Goal: Task Accomplishment & Management: Use online tool/utility

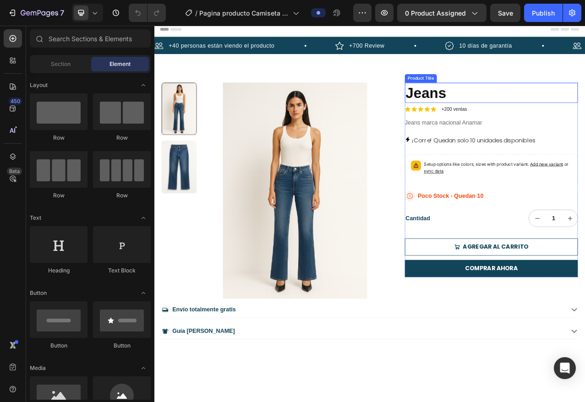
click at [492, 111] on h1 "Jeans" at bounding box center [584, 112] width 221 height 26
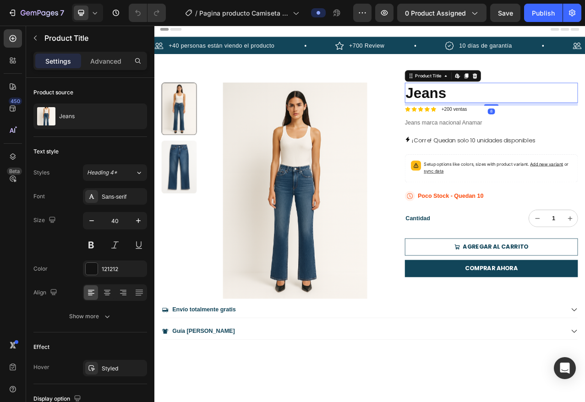
click at [507, 115] on h1 "Jeans" at bounding box center [584, 112] width 221 height 26
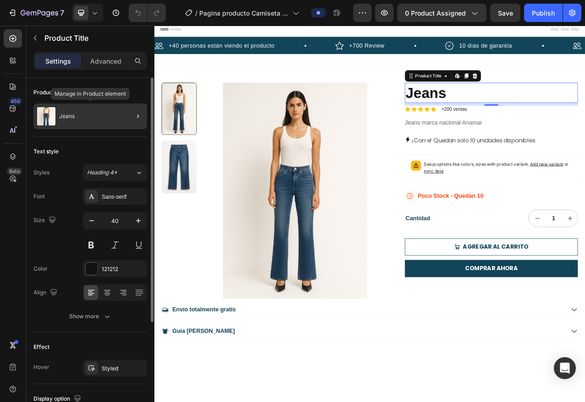
click at [49, 117] on img at bounding box center [46, 116] width 18 height 18
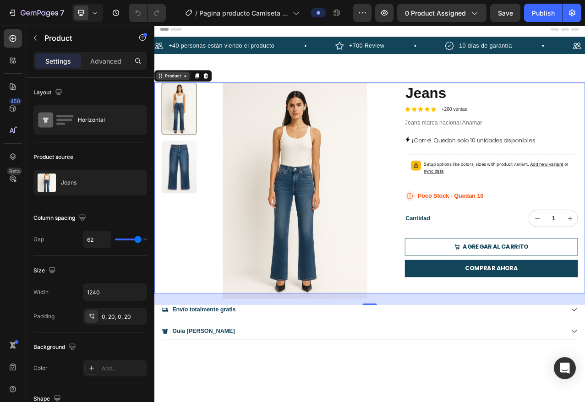
click at [162, 90] on icon at bounding box center [161, 90] width 7 height 7
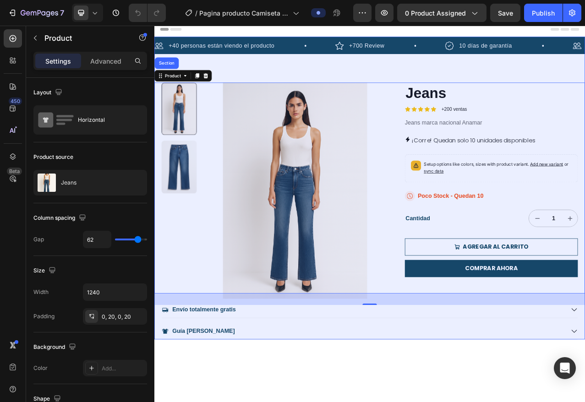
click at [170, 72] on div "Section" at bounding box center [169, 74] width 23 height 5
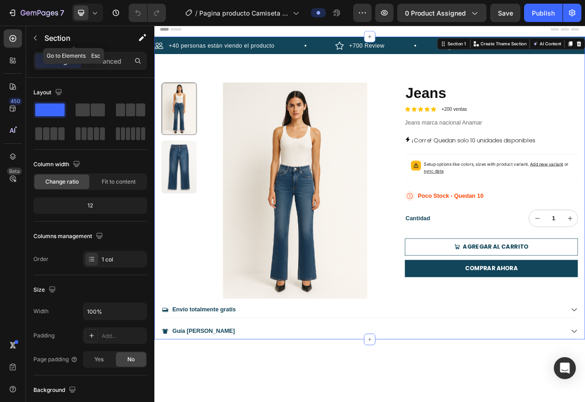
click at [35, 42] on button "button" at bounding box center [35, 38] width 15 height 15
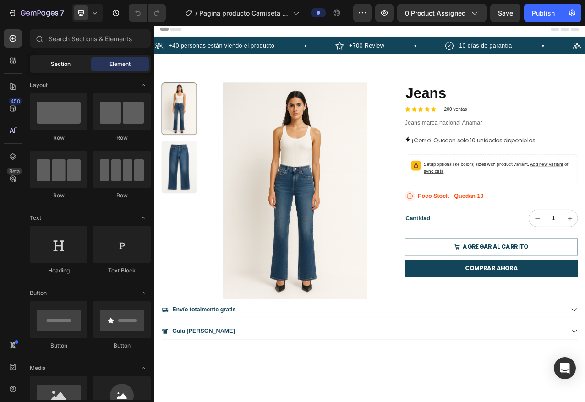
click at [74, 67] on div "Section" at bounding box center [61, 64] width 58 height 15
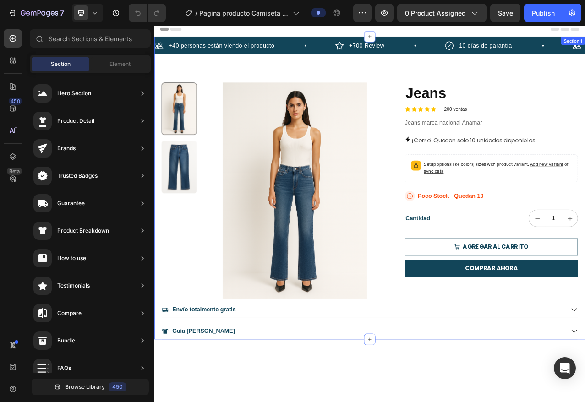
click at [400, 153] on img at bounding box center [334, 237] width 224 height 276
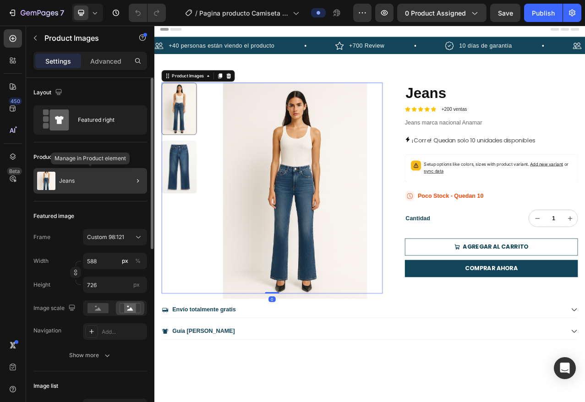
click at [82, 179] on div "Jeans" at bounding box center [90, 181] width 114 height 26
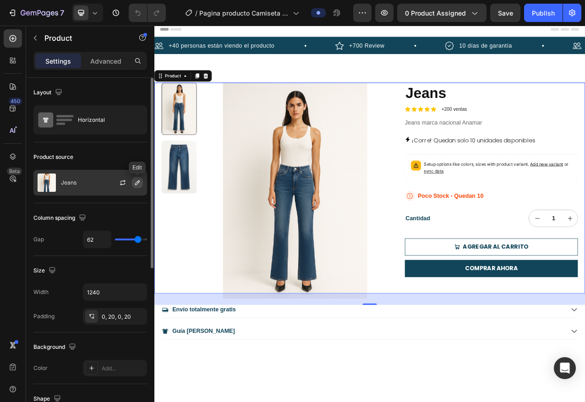
click at [137, 182] on icon "button" at bounding box center [137, 182] width 5 height 5
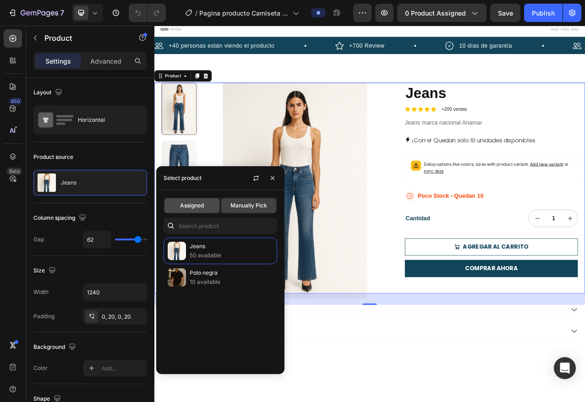
click at [203, 203] on span "Assigned" at bounding box center [192, 206] width 24 height 8
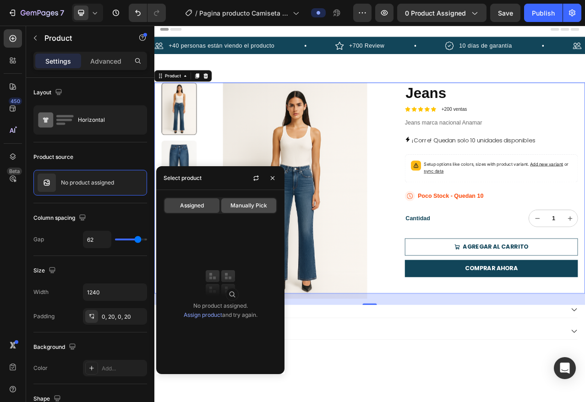
click at [240, 206] on span "Manually Pick" at bounding box center [248, 206] width 37 height 8
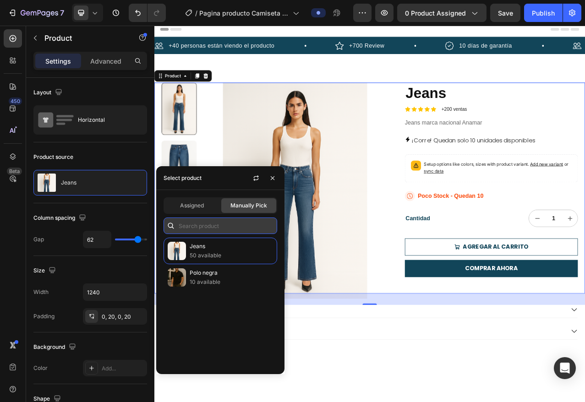
click at [214, 228] on input "text" at bounding box center [221, 226] width 114 height 16
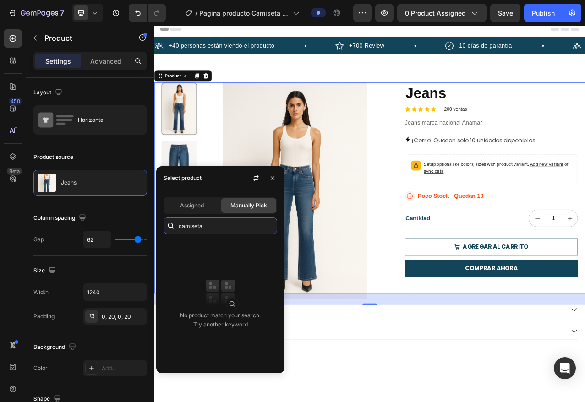
type input "camiseta"
drag, startPoint x: 216, startPoint y: 284, endPoint x: 220, endPoint y: 289, distance: 6.2
click at [216, 284] on img at bounding box center [220, 292] width 37 height 37
click at [188, 207] on span "Assigned" at bounding box center [192, 206] width 24 height 8
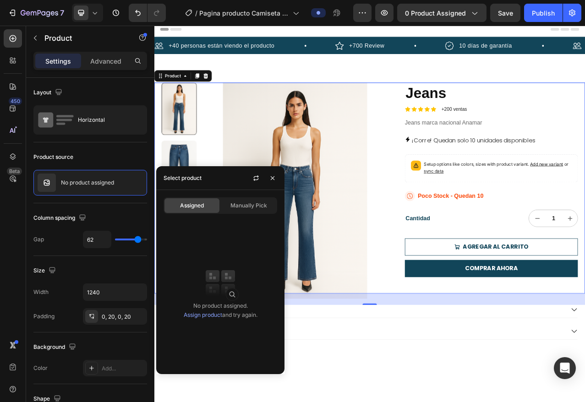
click at [226, 290] on img at bounding box center [220, 283] width 37 height 37
click at [468, 19] on button "0 product assigned" at bounding box center [441, 13] width 89 height 18
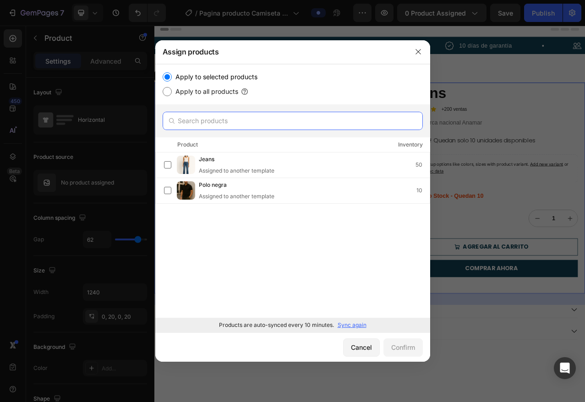
click at [212, 118] on input "text" at bounding box center [293, 121] width 260 height 18
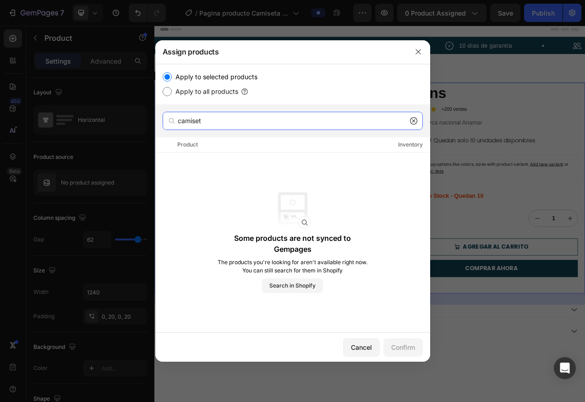
type input "camiset"
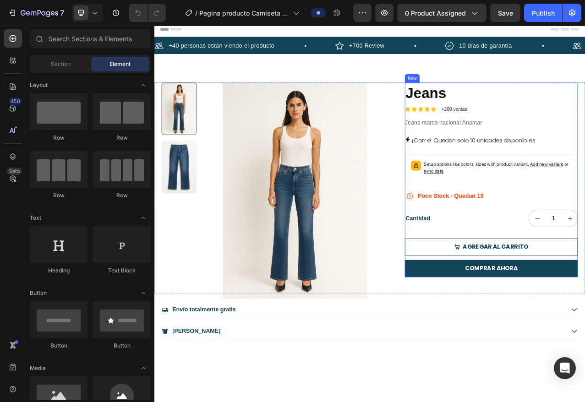
click at [338, 224] on img at bounding box center [334, 237] width 224 height 276
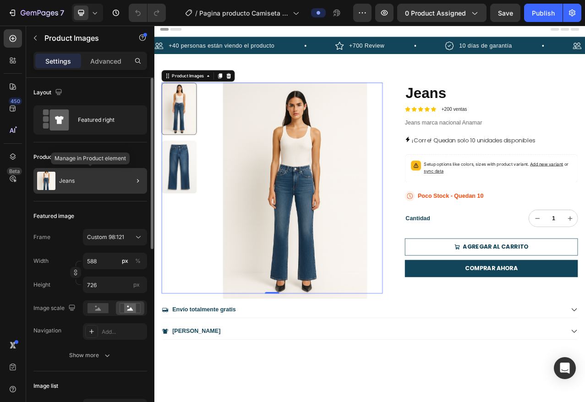
click at [88, 181] on div "Jeans" at bounding box center [90, 181] width 114 height 26
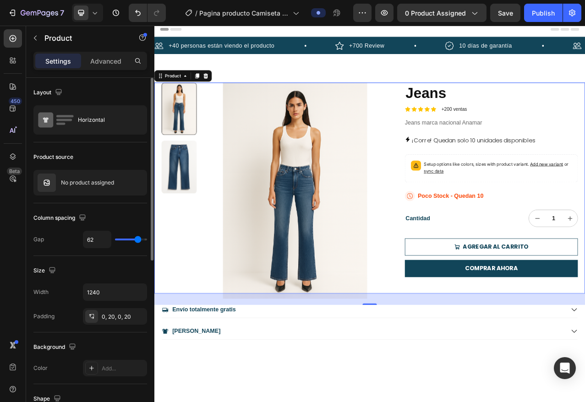
click at [91, 181] on p "No product assigned" at bounding box center [87, 183] width 53 height 6
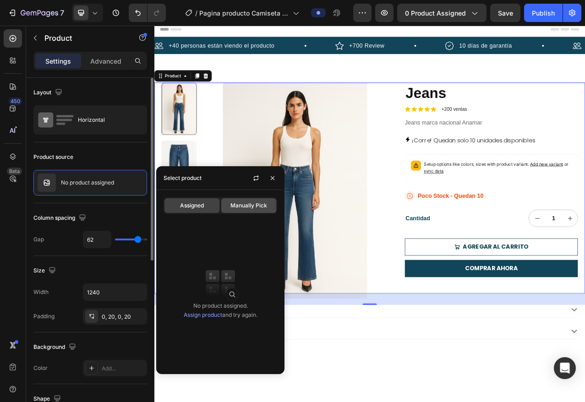
click at [240, 204] on span "Manually Pick" at bounding box center [248, 206] width 37 height 8
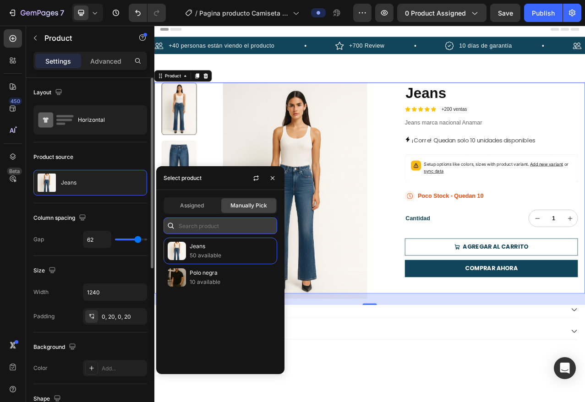
click at [214, 224] on input "text" at bounding box center [221, 226] width 114 height 16
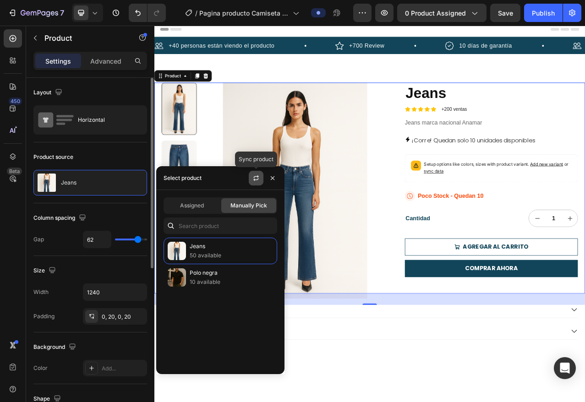
click at [253, 177] on icon "button" at bounding box center [255, 178] width 7 height 7
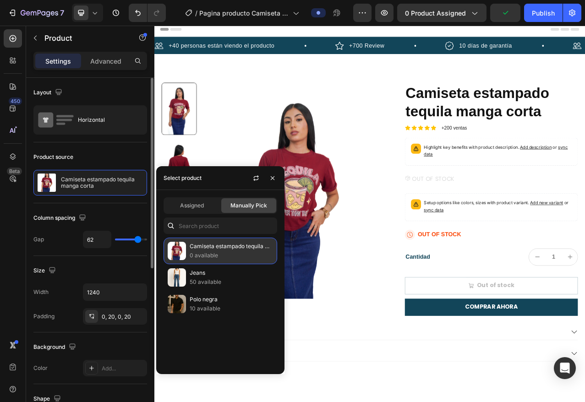
click at [240, 248] on p "Camiseta estampado tequila manga corta" at bounding box center [231, 246] width 83 height 9
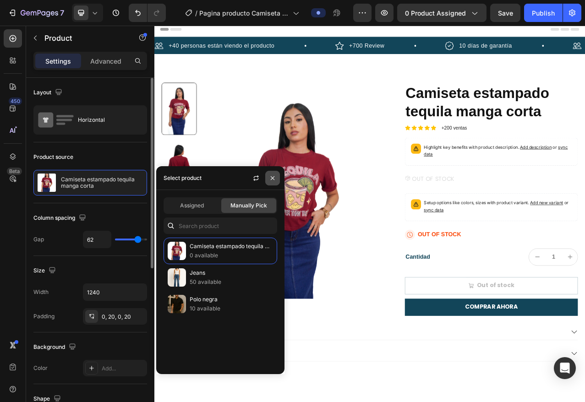
drag, startPoint x: 274, startPoint y: 180, endPoint x: 153, endPoint y: 203, distance: 123.1
click at [274, 180] on icon "button" at bounding box center [272, 178] width 7 height 7
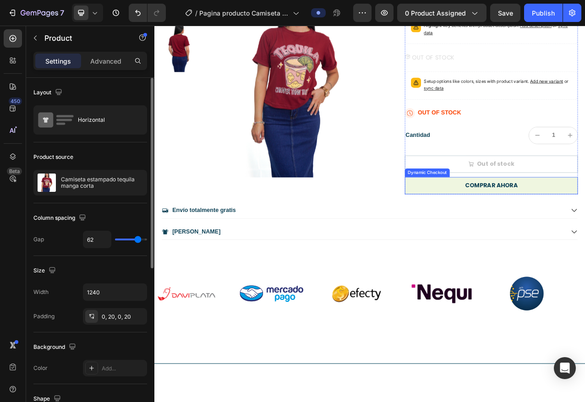
scroll to position [162, 0]
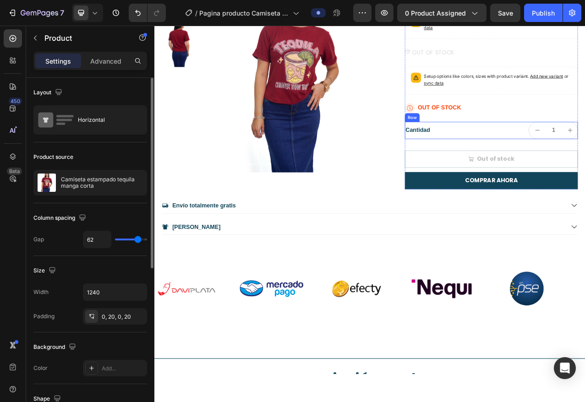
click at [553, 127] on div "Icon OUT OF STOCK Stock Counter Row" at bounding box center [584, 132] width 221 height 13
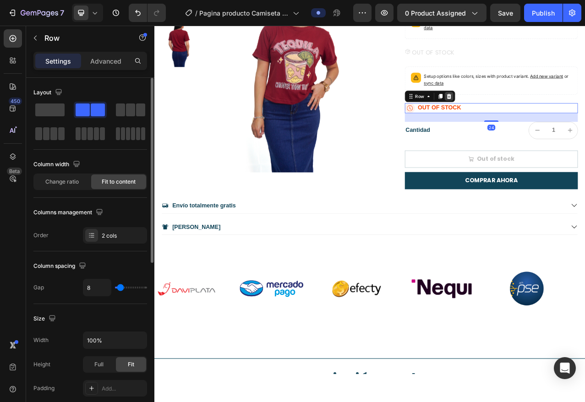
click at [528, 114] on icon at bounding box center [531, 117] width 6 height 6
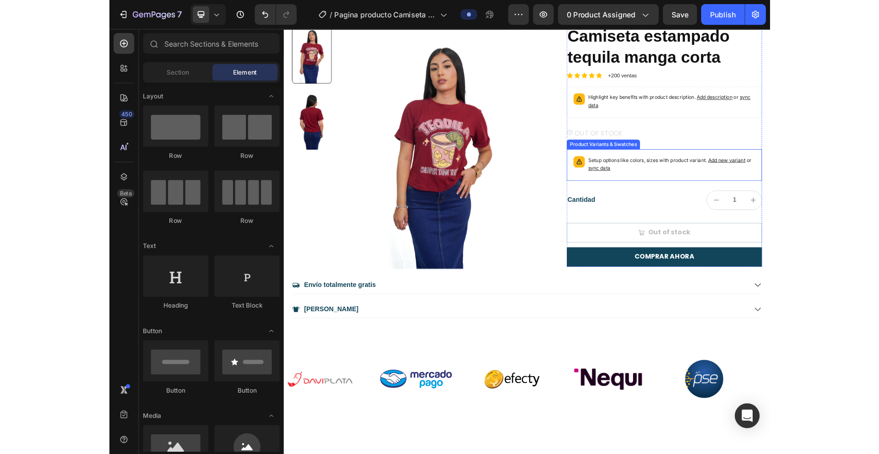
scroll to position [76, 0]
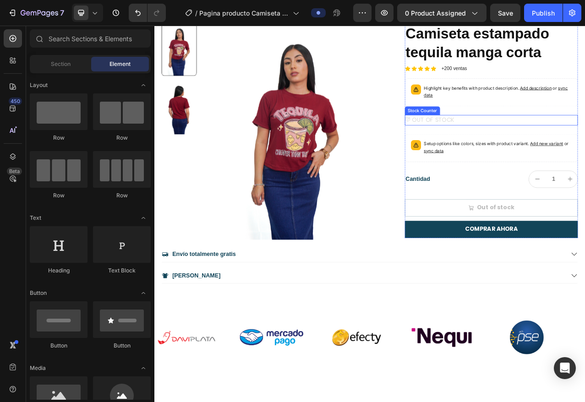
click at [497, 143] on p "OUT OF STOCK" at bounding box center [510, 147] width 54 height 13
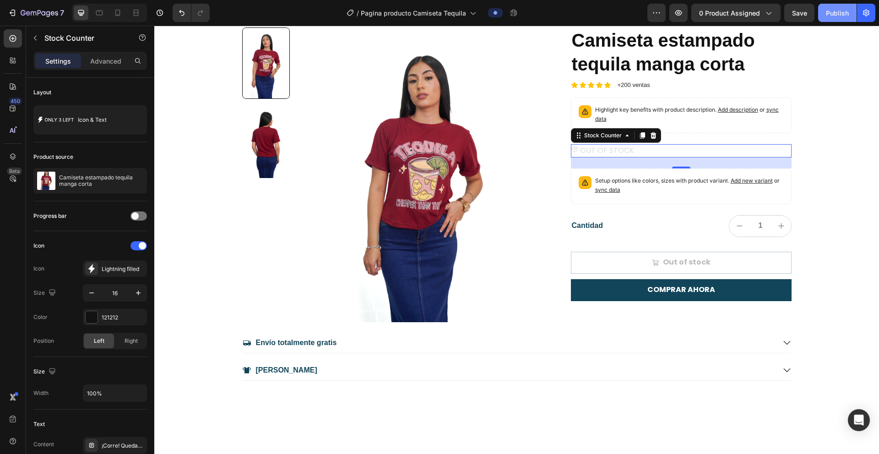
click at [584, 17] on div "Publish" at bounding box center [837, 13] width 23 height 10
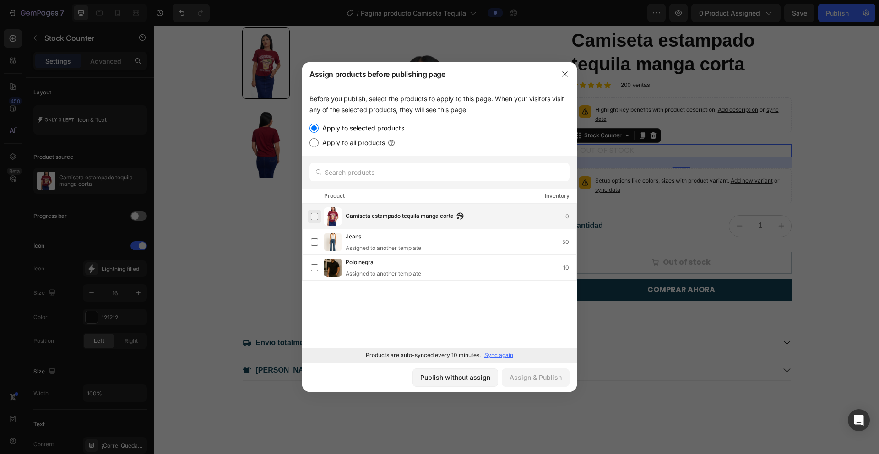
click at [311, 216] on label at bounding box center [314, 216] width 7 height 7
click at [540, 376] on div "Assign & Publish" at bounding box center [536, 378] width 52 height 10
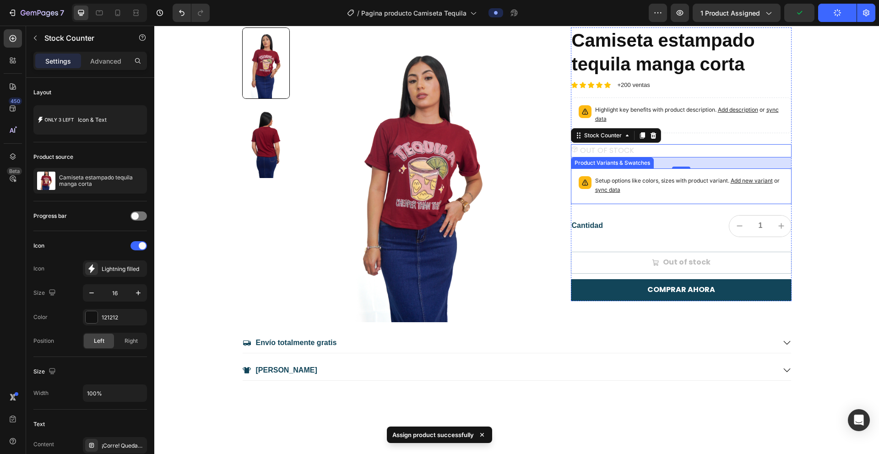
click at [584, 190] on span "sync data" at bounding box center [607, 189] width 25 height 7
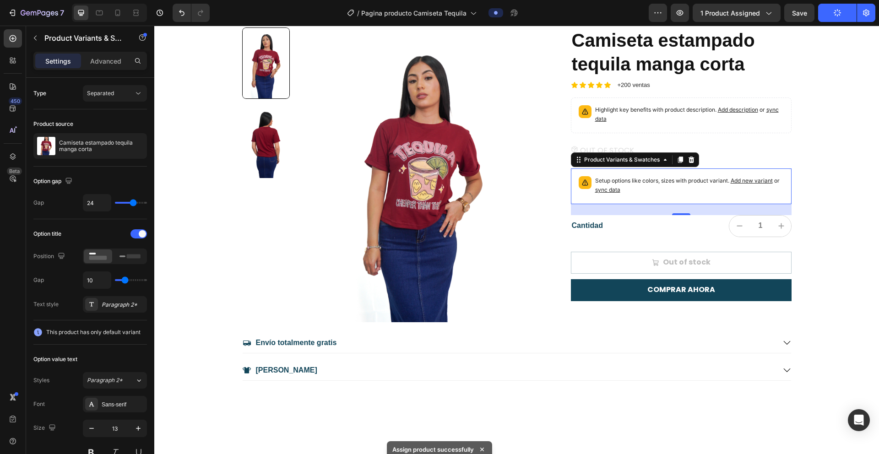
click at [584, 190] on span "sync data" at bounding box center [607, 189] width 25 height 7
click at [584, 163] on div "Product Variants & Swatches" at bounding box center [622, 160] width 79 height 8
click at [584, 182] on span "Add new variant" at bounding box center [752, 180] width 42 height 7
click at [584, 190] on span "sync data" at bounding box center [607, 189] width 25 height 7
click at [584, 191] on span "sync data" at bounding box center [607, 189] width 25 height 7
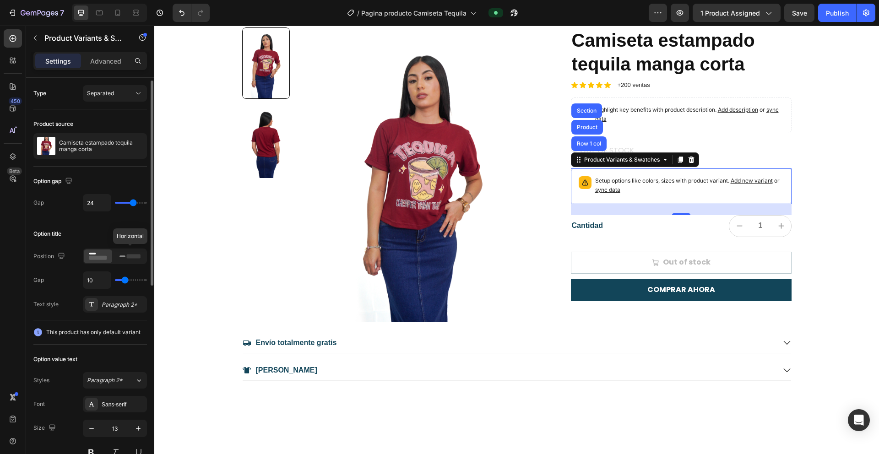
scroll to position [206, 0]
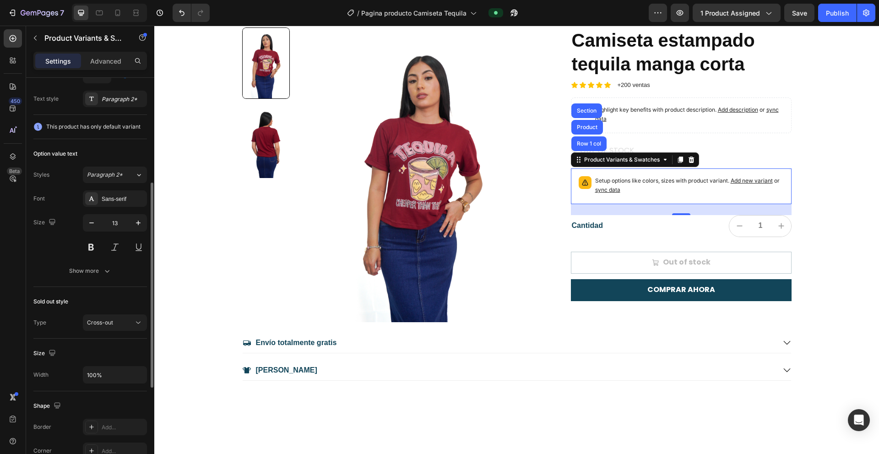
click at [69, 128] on span "This product has only default variant" at bounding box center [93, 126] width 94 height 9
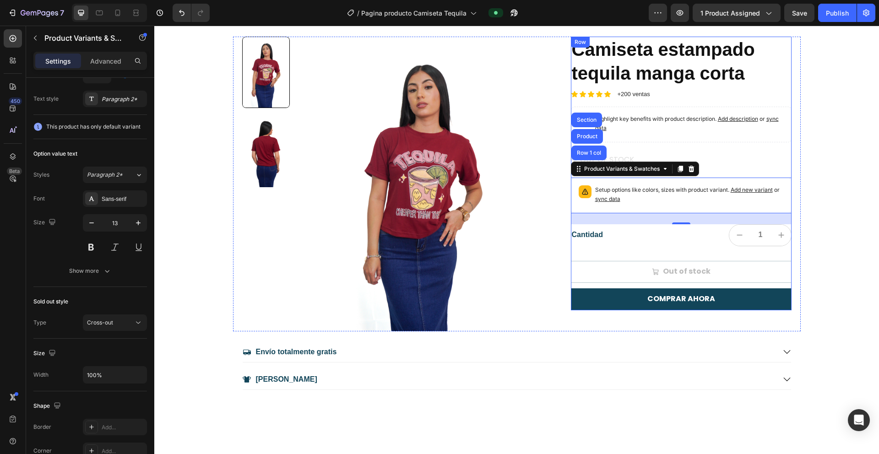
scroll to position [66, 0]
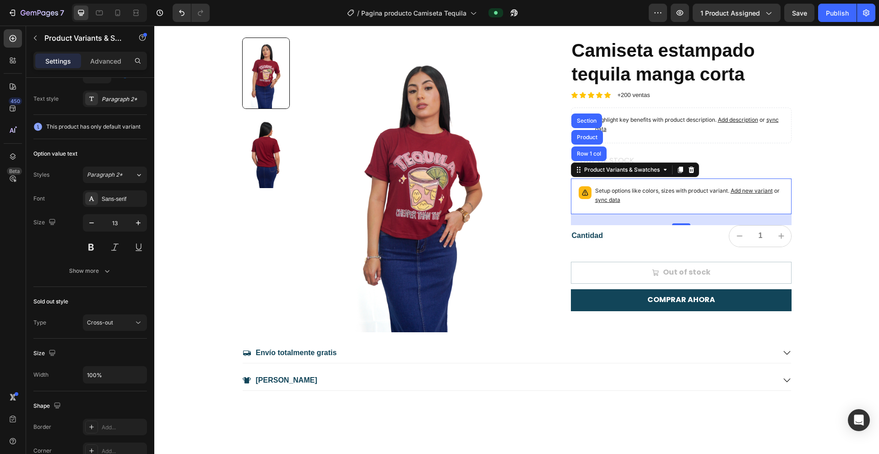
click at [584, 202] on span "sync data" at bounding box center [607, 200] width 25 height 7
click at [584, 170] on div "Product Variants & Swatches" at bounding box center [622, 170] width 79 height 8
drag, startPoint x: 620, startPoint y: 172, endPoint x: 575, endPoint y: 171, distance: 44.9
click at [584, 172] on div "Product Variants & Swatches" at bounding box center [622, 170] width 79 height 8
click at [584, 238] on div "+40 personas están viendo el producto Item List +700 Review Item List 10 días d…" at bounding box center [516, 185] width 725 height 412
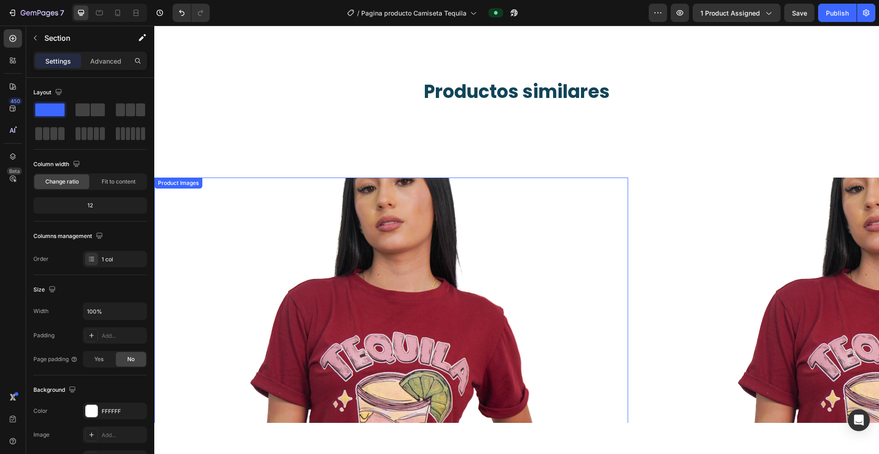
scroll to position [939, 0]
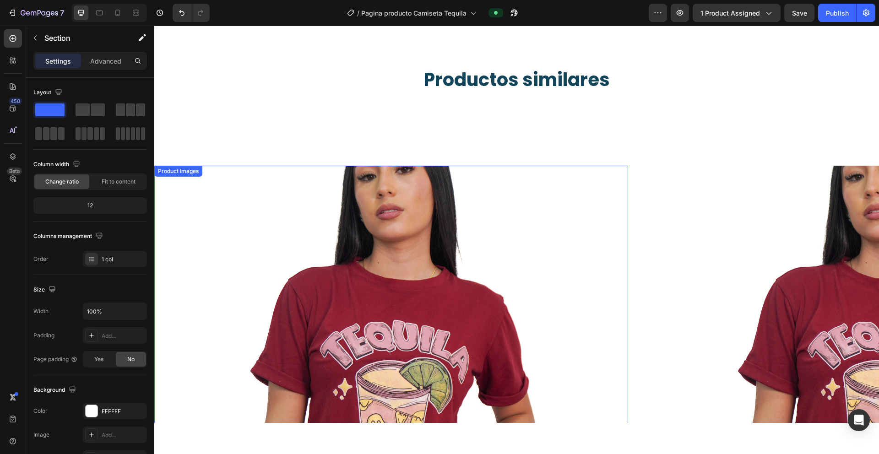
click at [392, 248] on img at bounding box center [391, 403] width 474 height 474
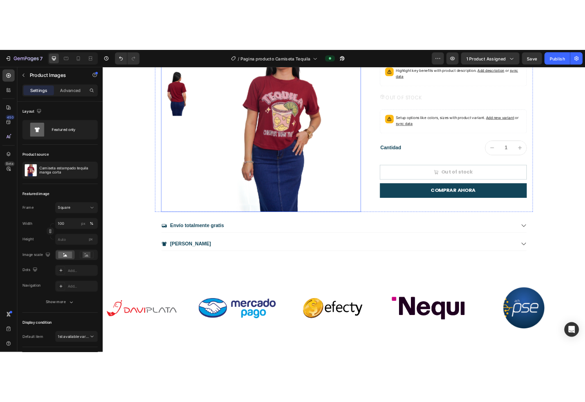
scroll to position [0, 0]
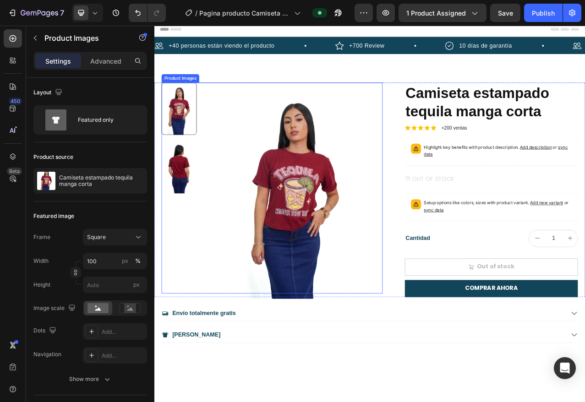
click at [208, 215] on div at bounding box center [305, 233] width 282 height 269
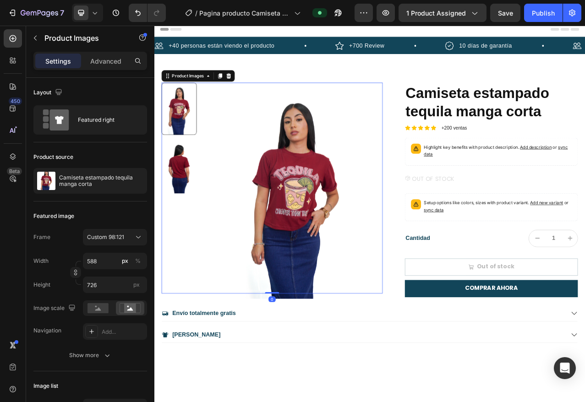
click at [200, 213] on img at bounding box center [186, 207] width 45 height 67
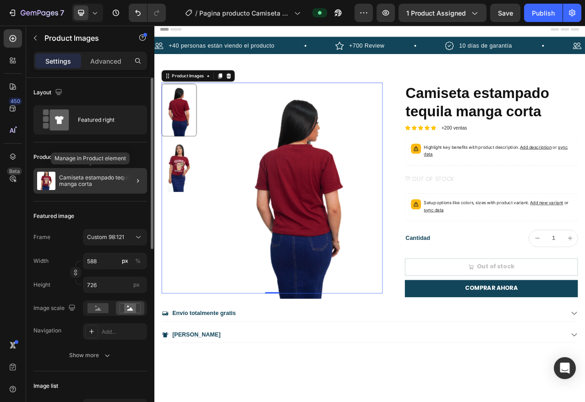
click at [109, 172] on div "Camiseta estampado tequila manga corta" at bounding box center [90, 181] width 114 height 26
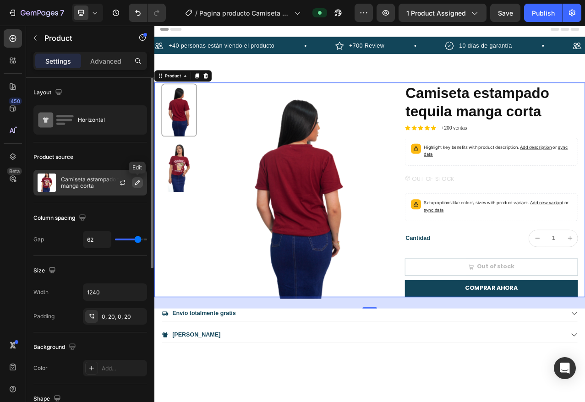
click at [137, 182] on icon "button" at bounding box center [137, 182] width 5 height 5
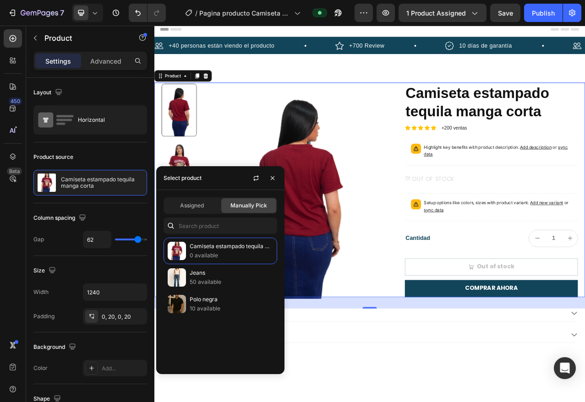
click at [252, 204] on span "Manually Pick" at bounding box center [248, 206] width 37 height 8
click at [187, 200] on div "Assigned" at bounding box center [191, 205] width 55 height 15
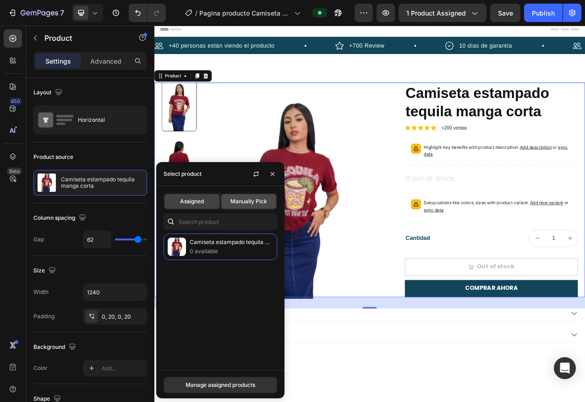
click at [233, 202] on span "Manually Pick" at bounding box center [248, 201] width 37 height 8
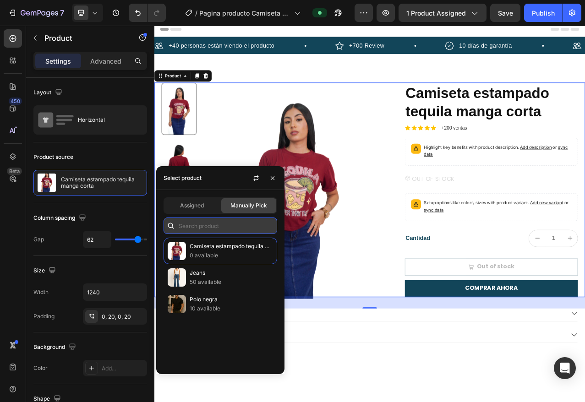
click at [209, 229] on input "text" at bounding box center [221, 226] width 114 height 16
type input "camiseta estampado"
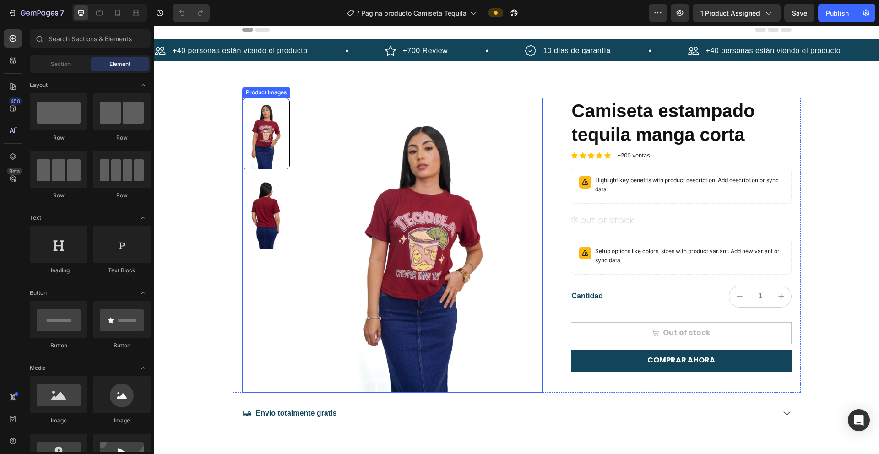
scroll to position [11, 0]
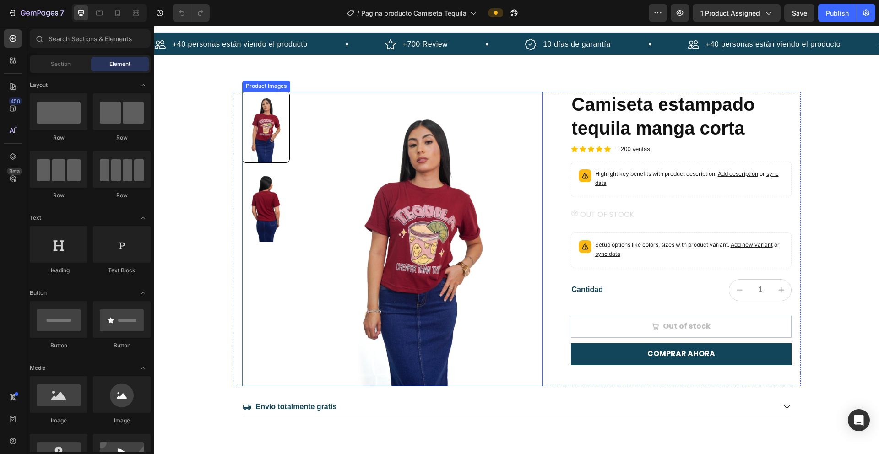
click at [432, 172] on img at bounding box center [423, 239] width 239 height 295
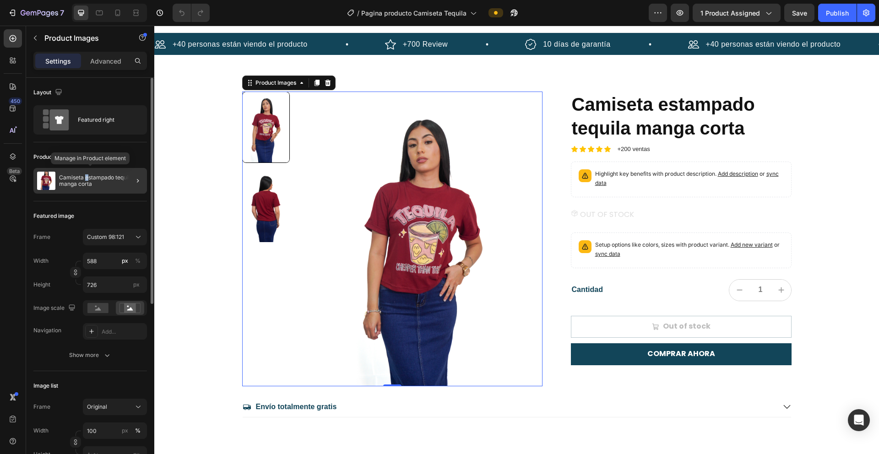
click at [87, 177] on p "Camiseta estampado tequila manga corta" at bounding box center [101, 181] width 84 height 13
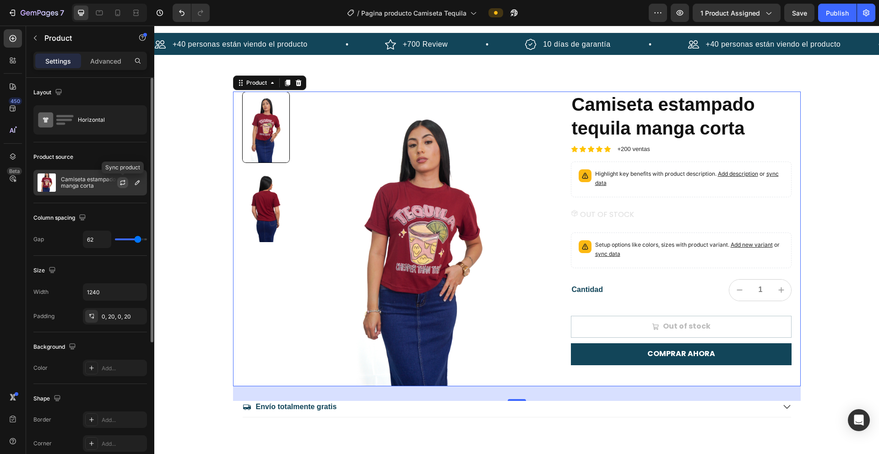
click at [121, 183] on icon "button" at bounding box center [122, 182] width 7 height 7
click at [135, 184] on icon "button" at bounding box center [137, 182] width 5 height 5
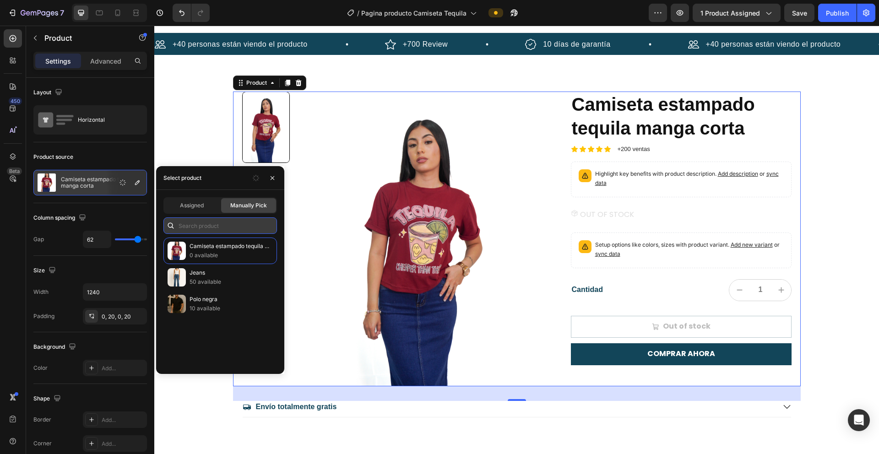
click at [198, 225] on input "text" at bounding box center [221, 226] width 114 height 16
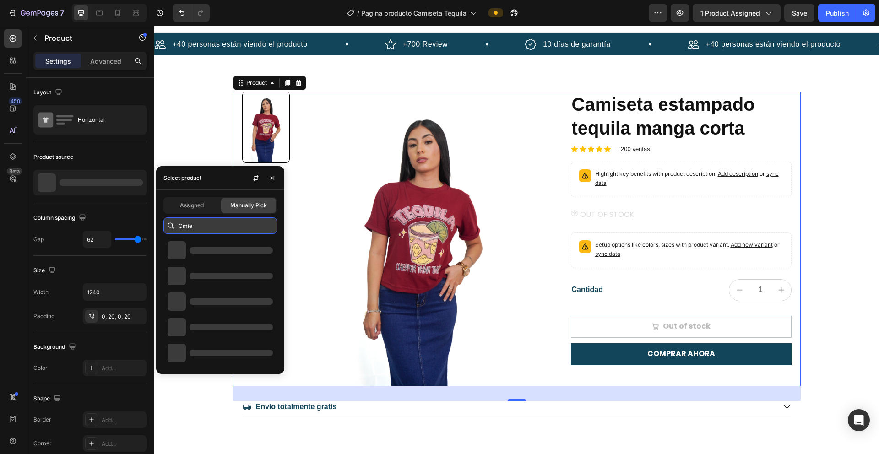
type input "Cmi"
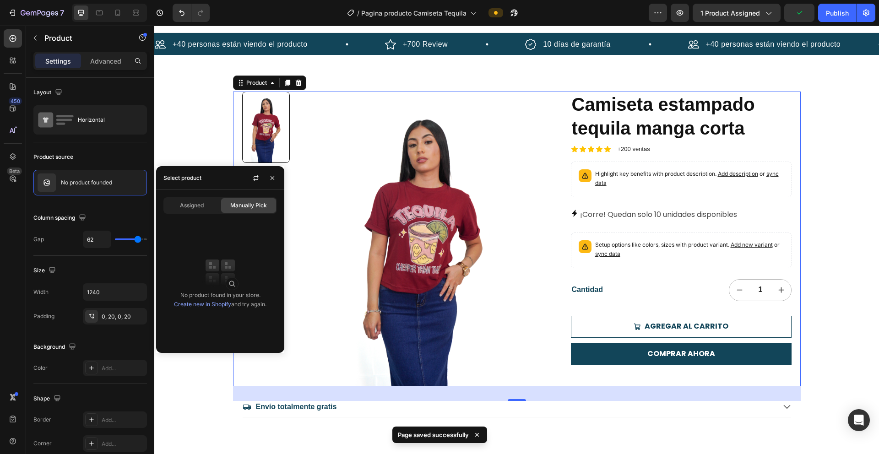
click at [224, 266] on img at bounding box center [220, 272] width 37 height 37
click at [195, 204] on span "Assigned" at bounding box center [192, 206] width 24 height 8
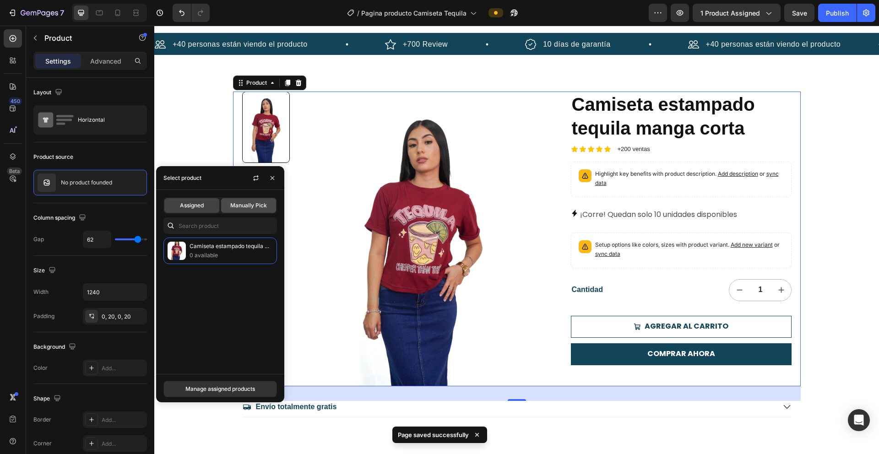
click at [243, 207] on span "Manually Pick" at bounding box center [248, 206] width 37 height 8
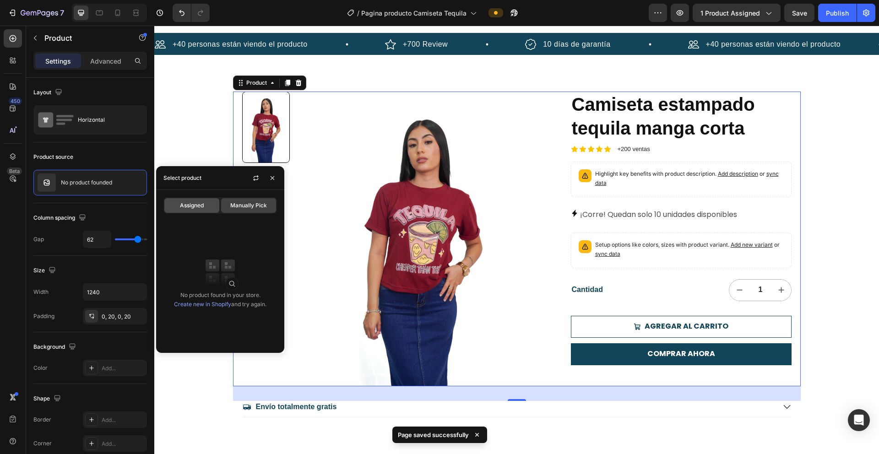
click at [203, 210] on div "Assigned" at bounding box center [191, 205] width 55 height 15
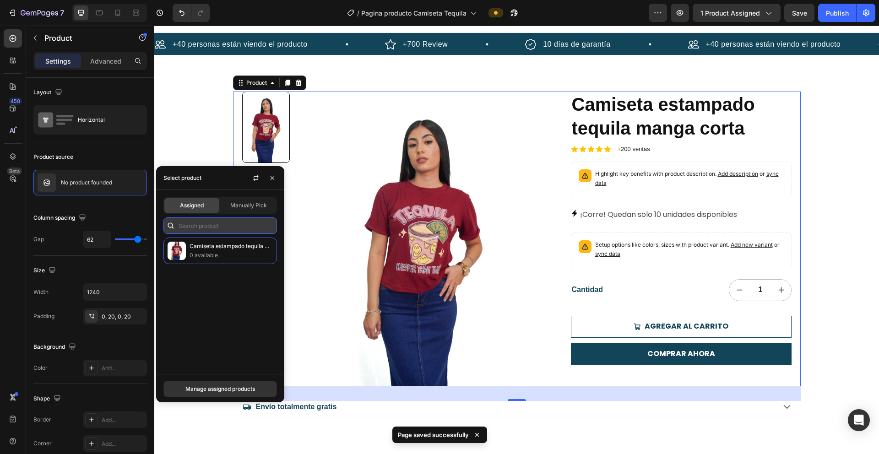
click at [204, 230] on input "text" at bounding box center [221, 226] width 114 height 16
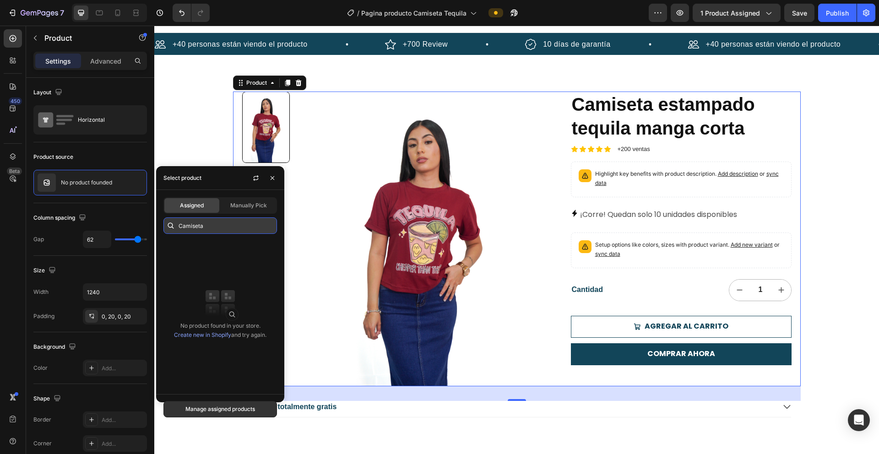
type input "Camiseta"
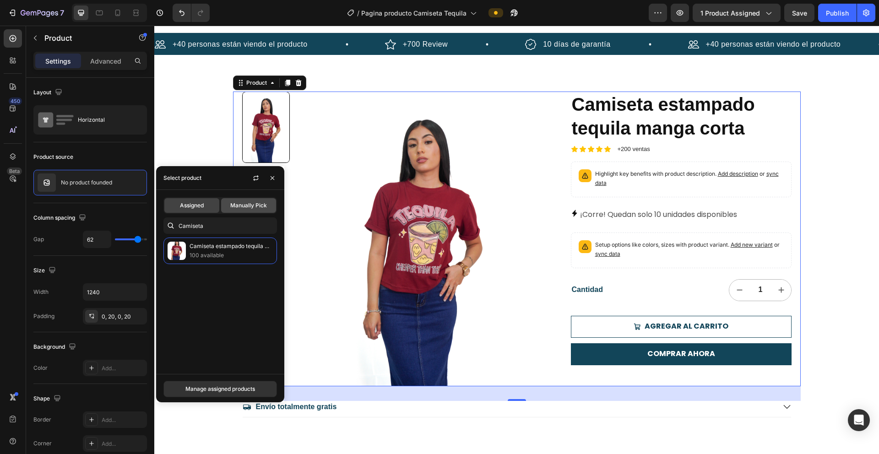
click at [250, 201] on div "Manually Pick" at bounding box center [248, 205] width 55 height 15
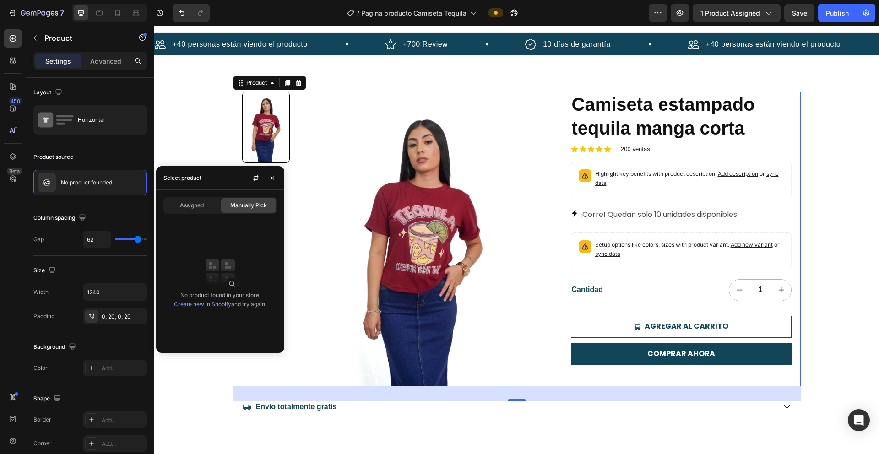
click at [202, 304] on link "Create new in Shopify" at bounding box center [202, 304] width 57 height 7
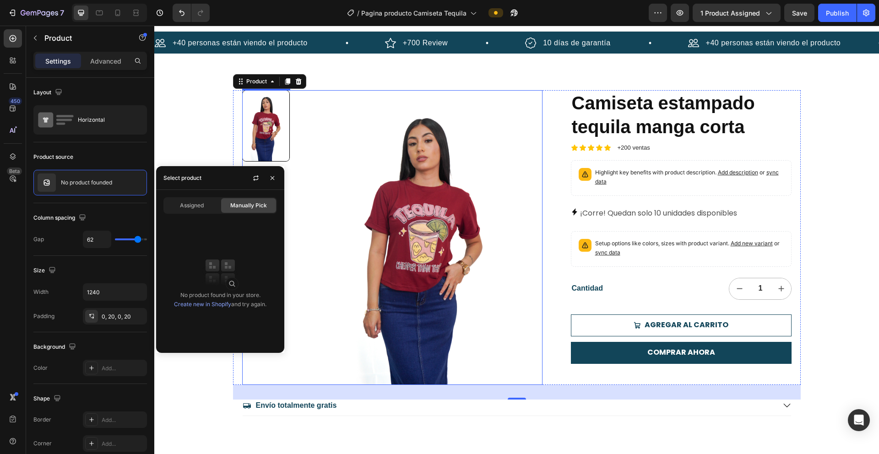
scroll to position [13, 0]
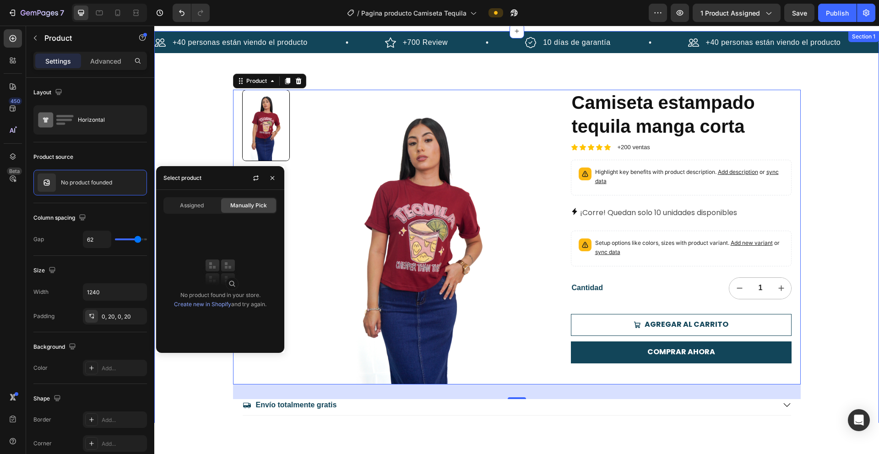
click at [394, 66] on div "+40 personas están viendo el producto Item List +700 Review Item List 10 días d…" at bounding box center [516, 237] width 725 height 412
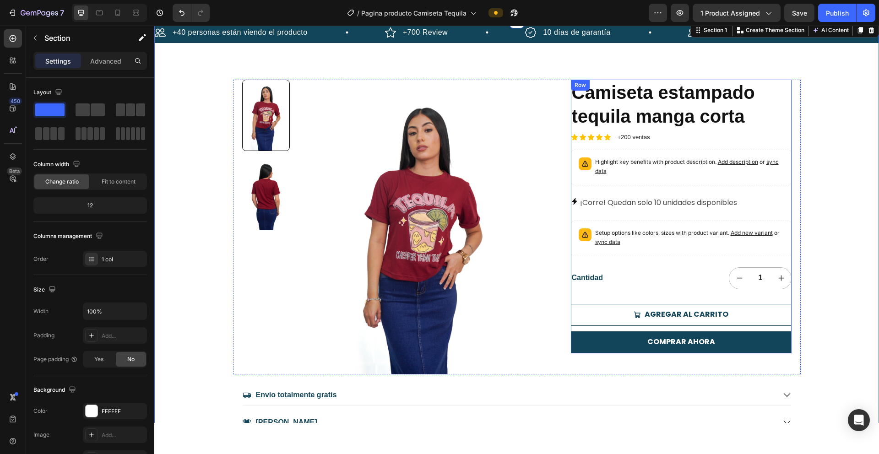
scroll to position [0, 0]
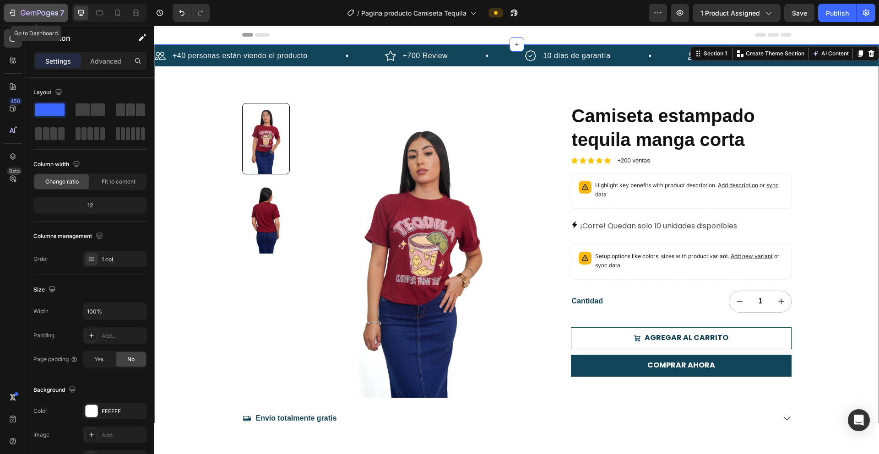
click at [16, 13] on icon "button" at bounding box center [12, 12] width 9 height 9
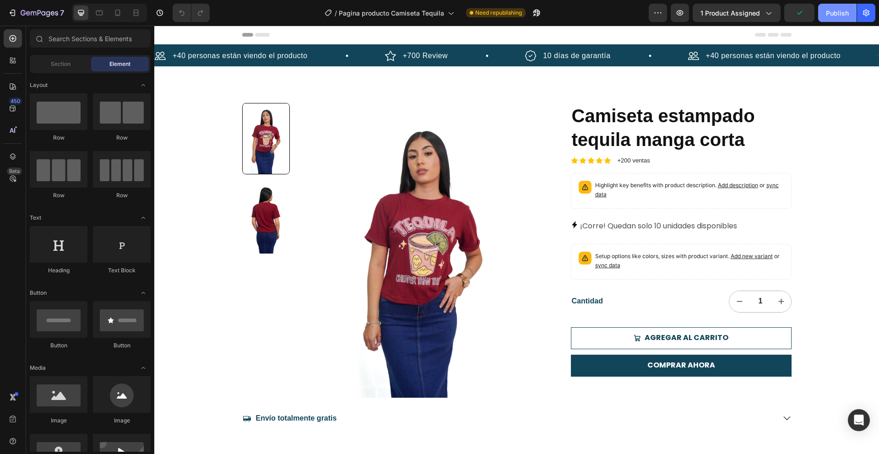
click at [832, 12] on div "Publish" at bounding box center [837, 13] width 23 height 10
click at [606, 268] on span "sync data" at bounding box center [607, 265] width 25 height 7
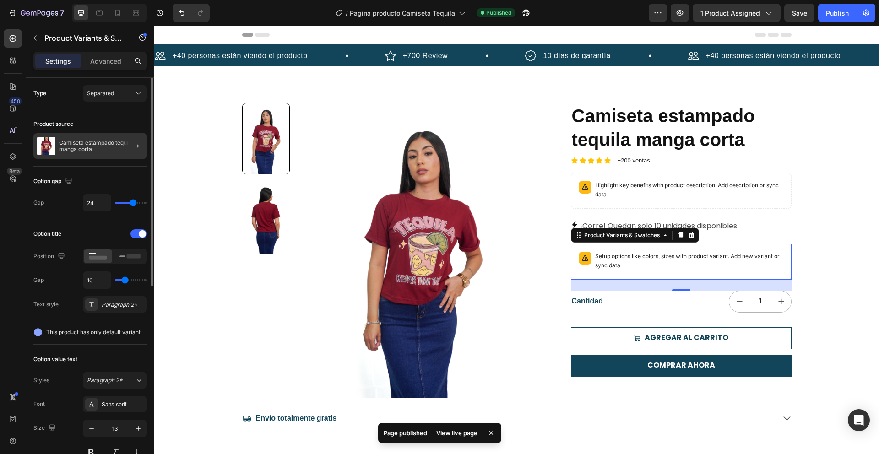
click at [121, 143] on div at bounding box center [134, 146] width 26 height 26
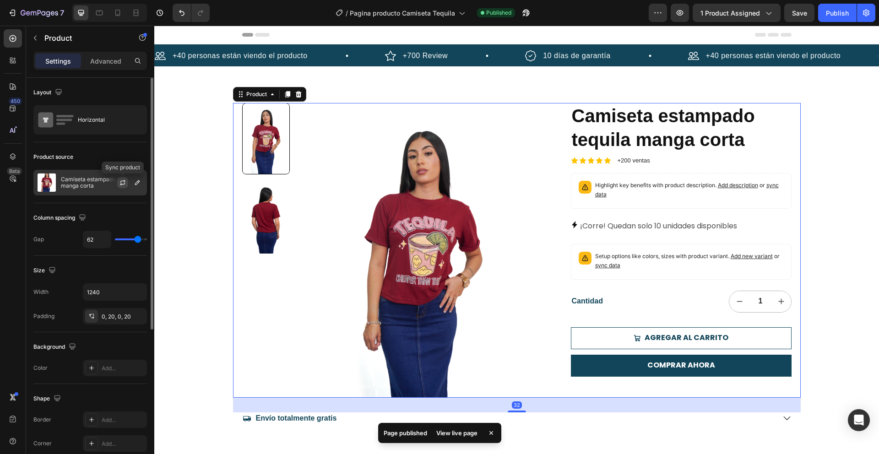
click at [125, 184] on icon "button" at bounding box center [122, 184] width 5 height 3
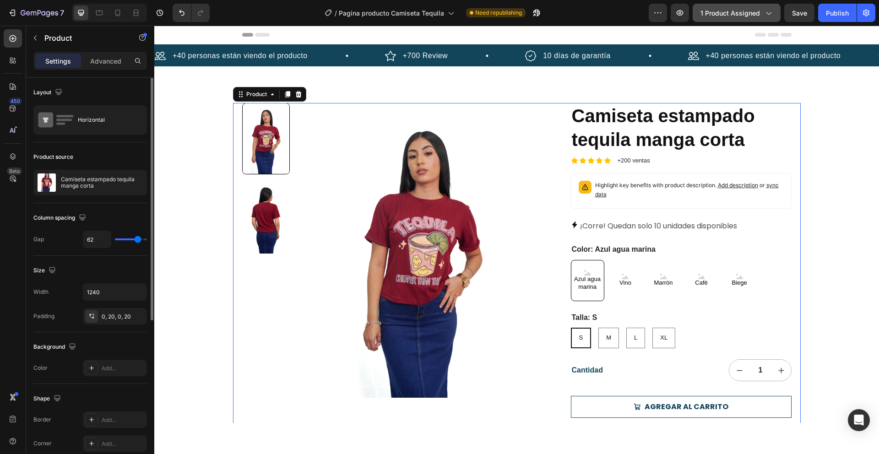
click at [764, 11] on div "1 product assigned" at bounding box center [737, 13] width 72 height 10
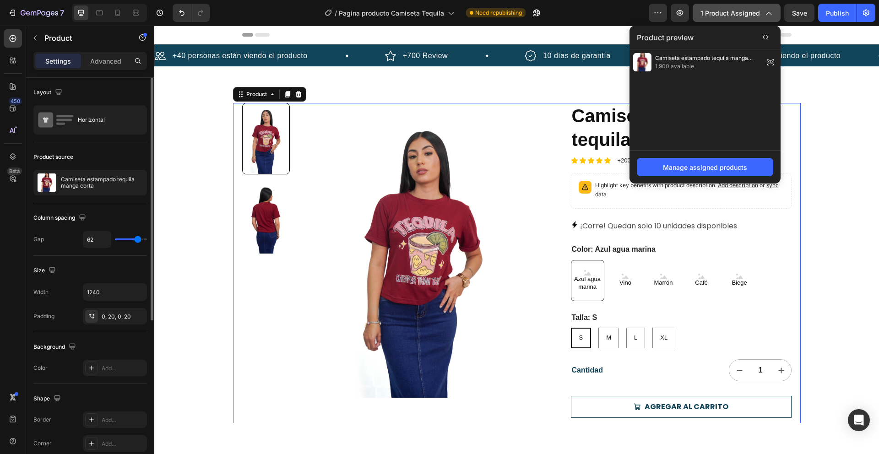
click at [764, 11] on div "1 product assigned" at bounding box center [737, 13] width 72 height 10
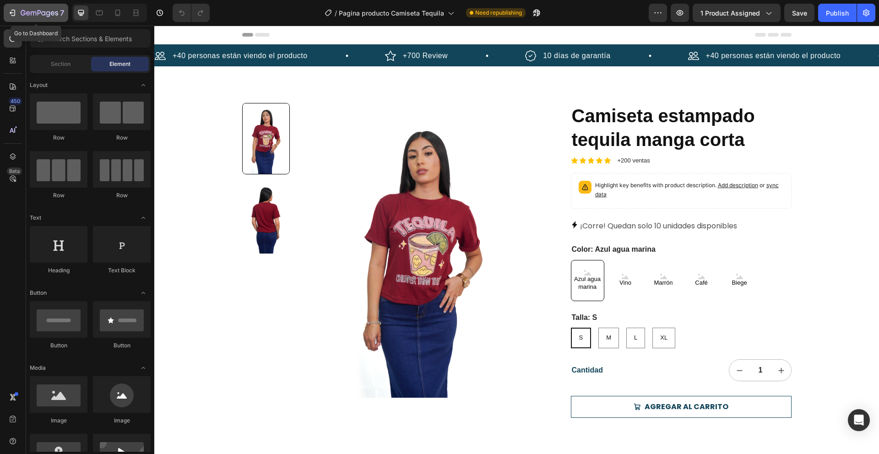
click at [17, 10] on div "7" at bounding box center [36, 12] width 56 height 11
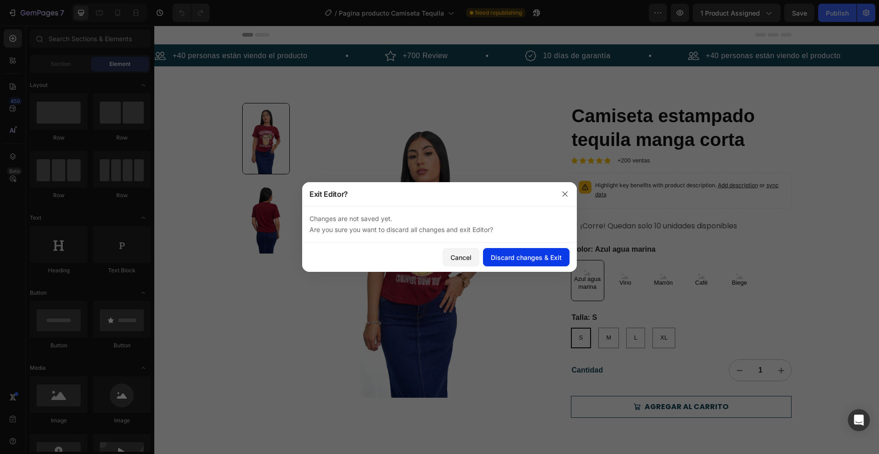
click at [538, 255] on div "Discard changes & Exit" at bounding box center [526, 258] width 71 height 10
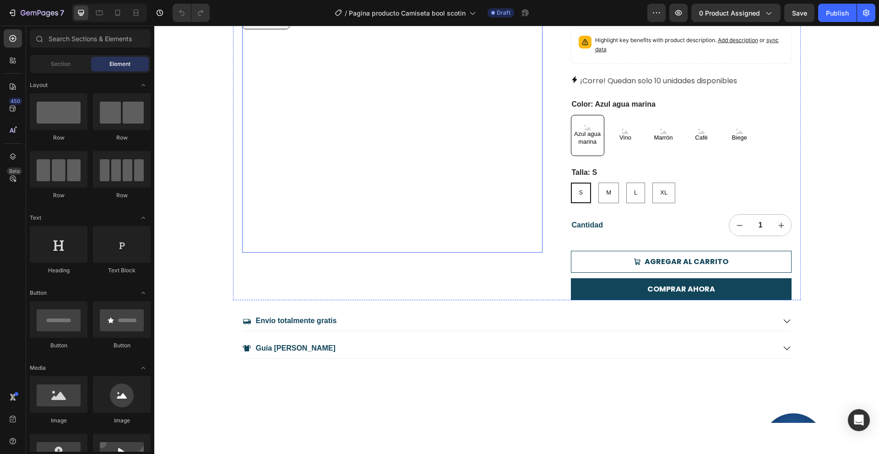
scroll to position [146, 0]
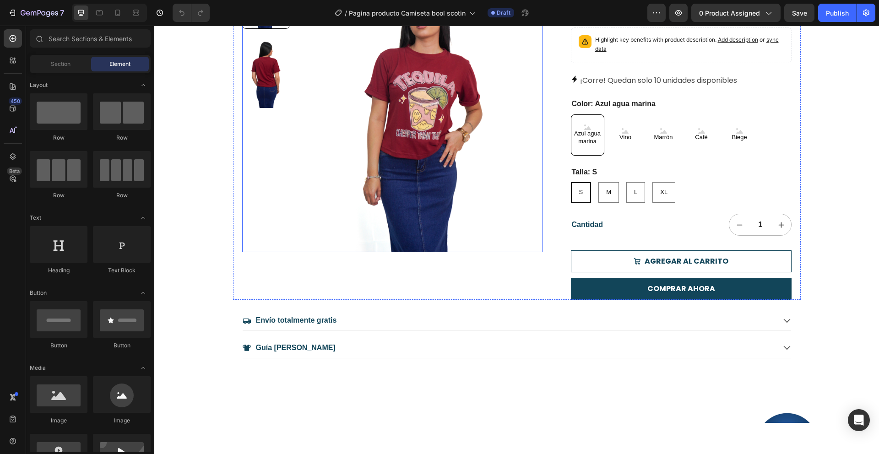
click at [337, 142] on img at bounding box center [423, 104] width 239 height 295
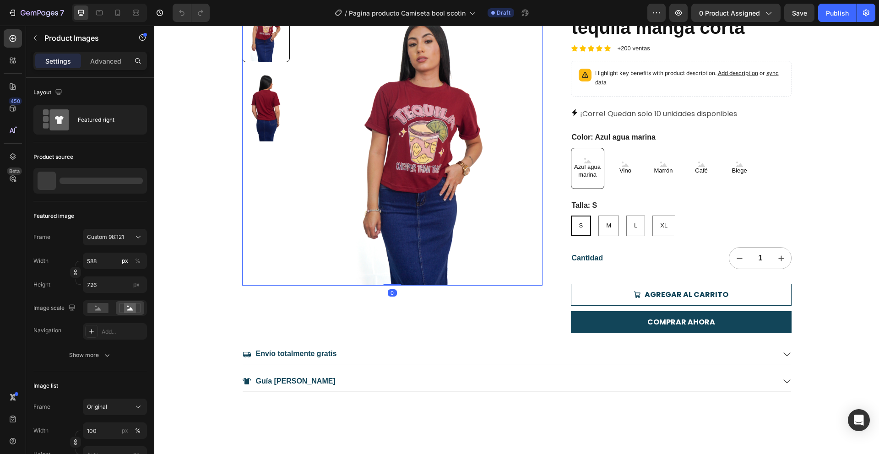
scroll to position [0, 0]
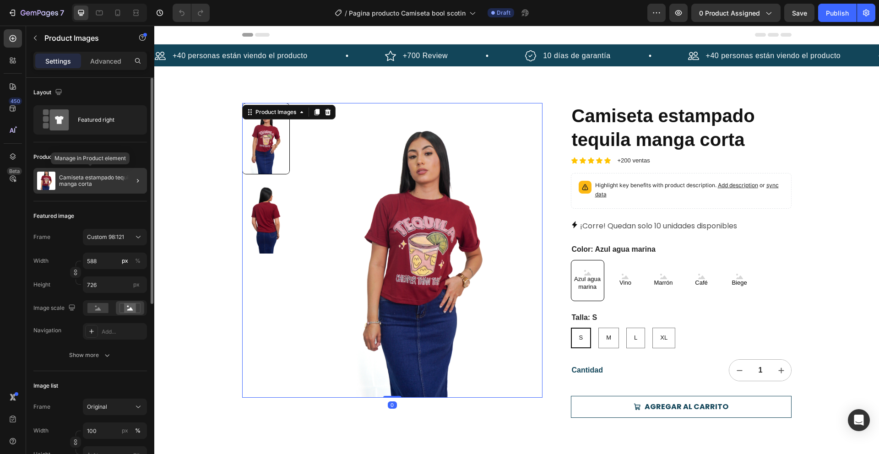
click at [101, 168] on div "Camiseta estampado tequila manga corta" at bounding box center [90, 181] width 114 height 26
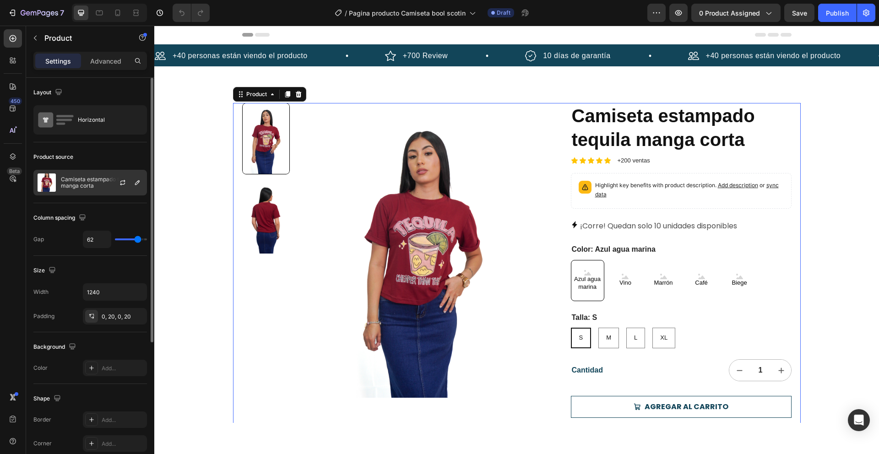
click at [80, 186] on p "Camiseta estampado tequila manga corta" at bounding box center [102, 182] width 82 height 13
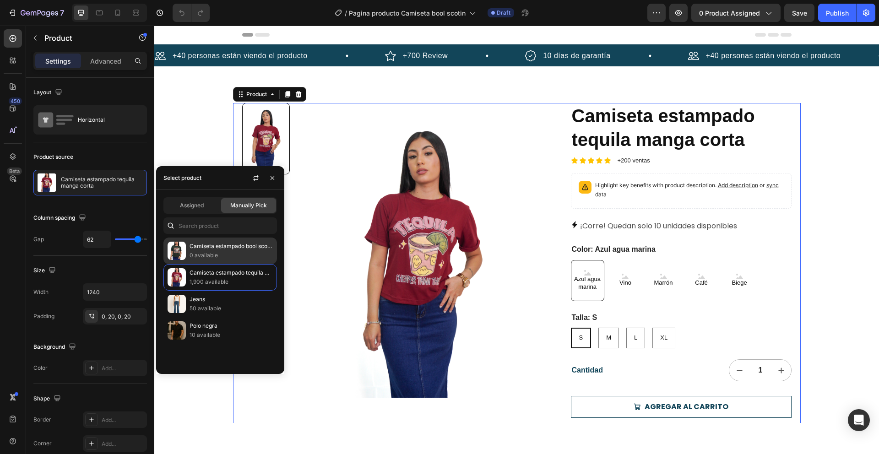
click at [224, 244] on p "Camiseta estampado bool scotin manga corta" at bounding box center [231, 246] width 83 height 9
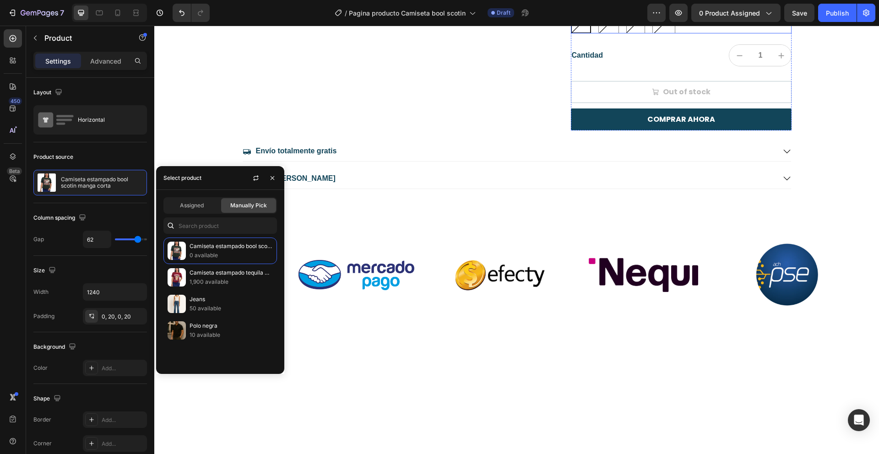
scroll to position [105, 0]
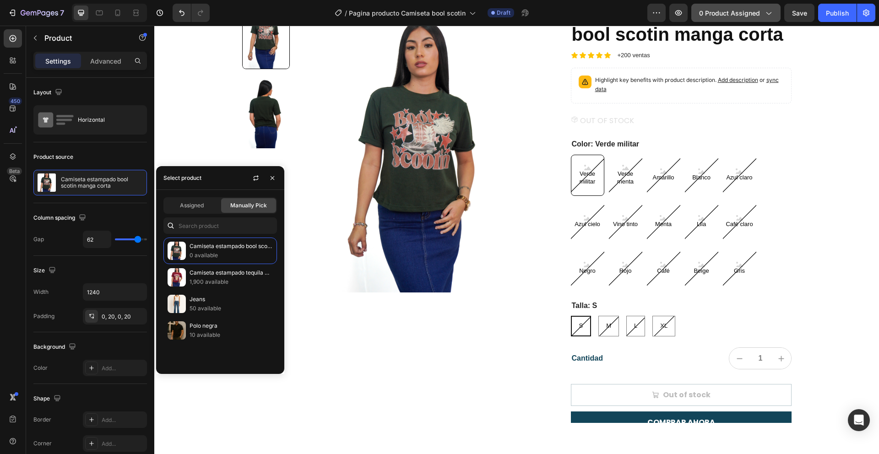
click at [744, 16] on span "0 product assigned" at bounding box center [729, 13] width 61 height 10
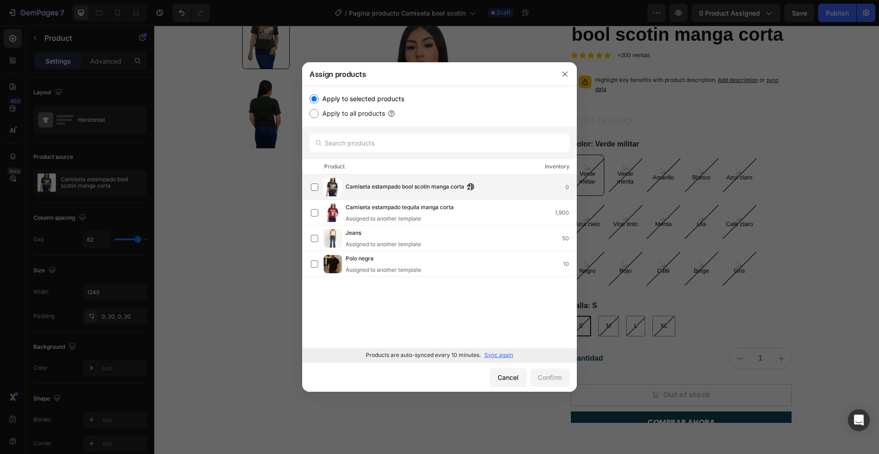
click at [369, 188] on span "Camiseta estampado bool scotin manga corta" at bounding box center [405, 187] width 119 height 10
click at [550, 371] on button "Confirm" at bounding box center [549, 378] width 39 height 18
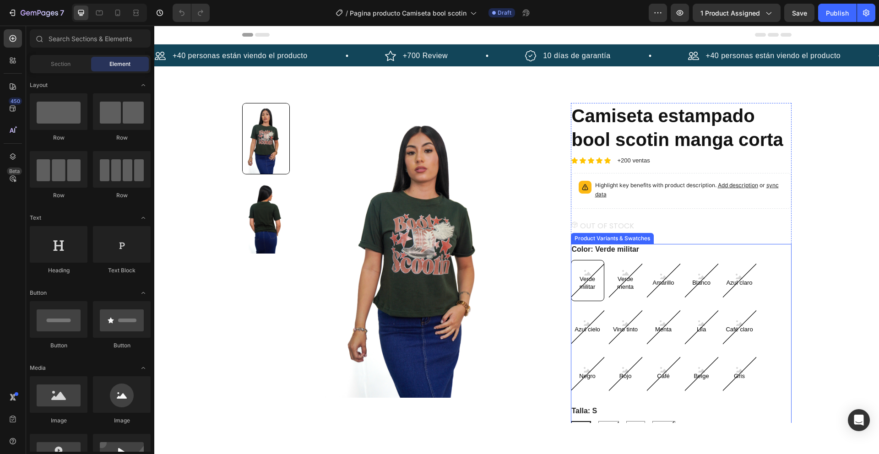
click at [626, 289] on span "Verde menta" at bounding box center [625, 284] width 33 height 16
click at [609, 260] on input "Verde menta Verde menta Verde menta" at bounding box center [609, 260] width 0 height 0
radio input "true"
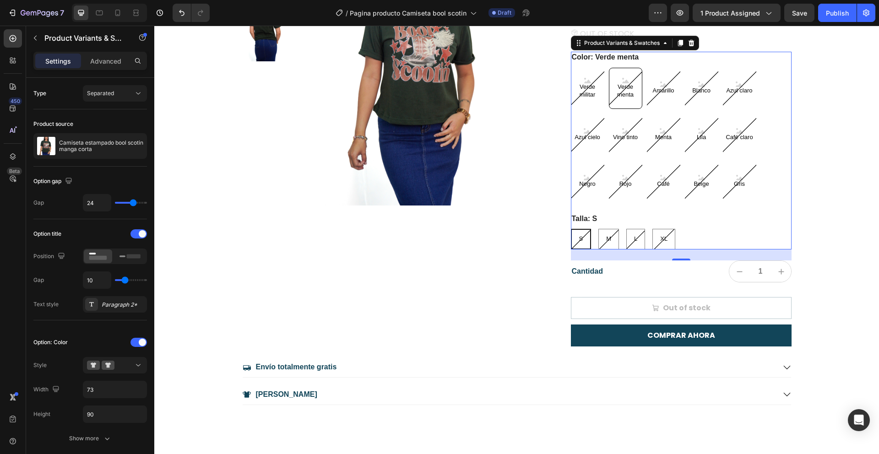
scroll to position [192, 0]
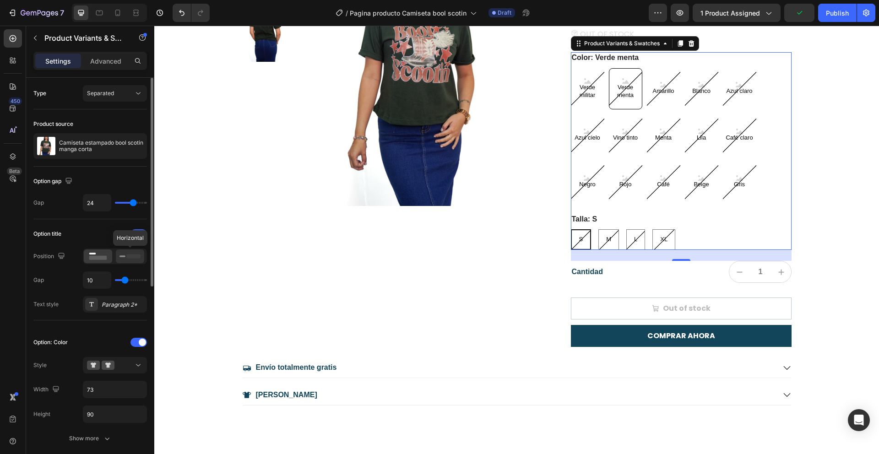
click at [129, 253] on icon at bounding box center [130, 256] width 21 height 10
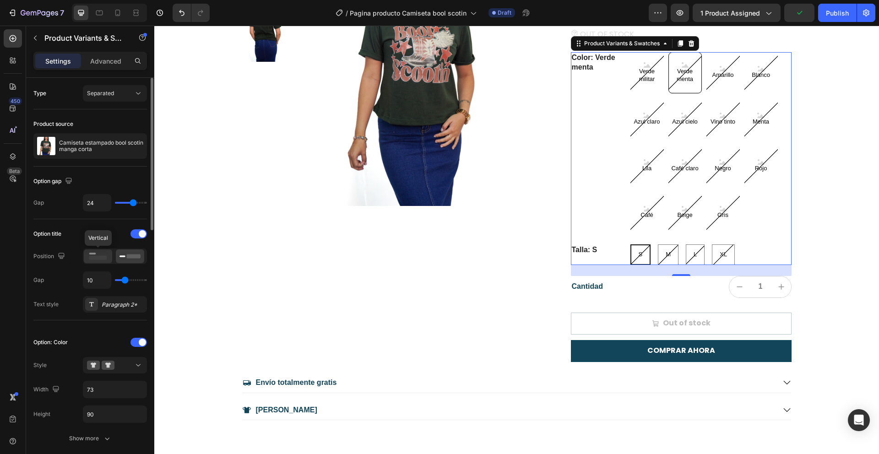
click at [98, 257] on rect at bounding box center [98, 258] width 18 height 4
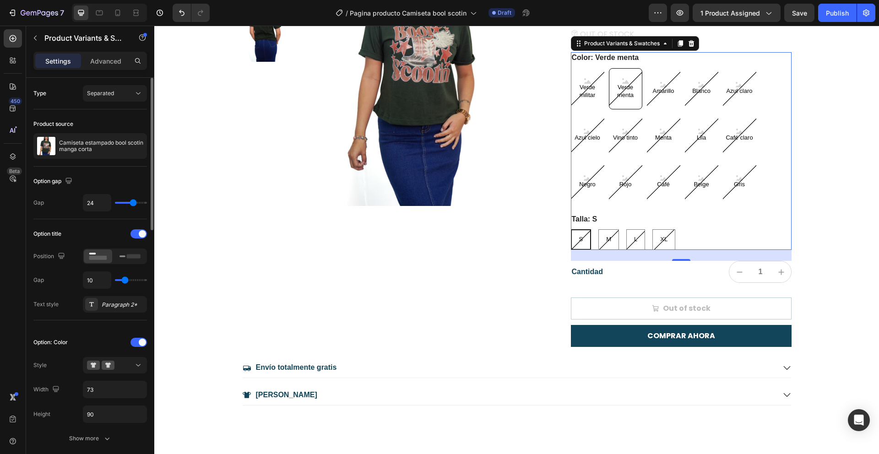
type input "13"
type input "12"
type input "11"
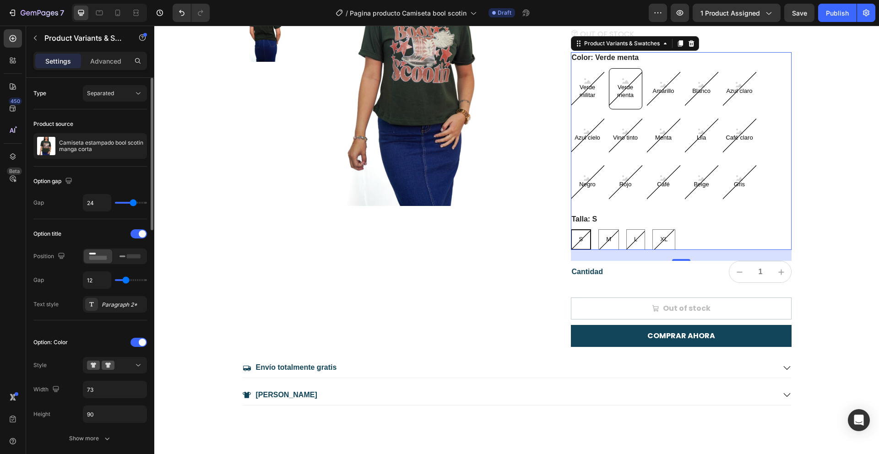
type input "11"
type input "10"
type input "9"
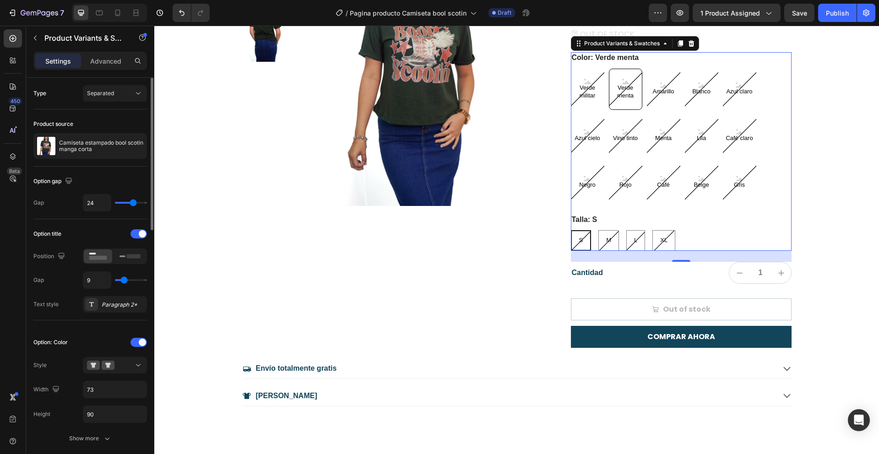
type input "8"
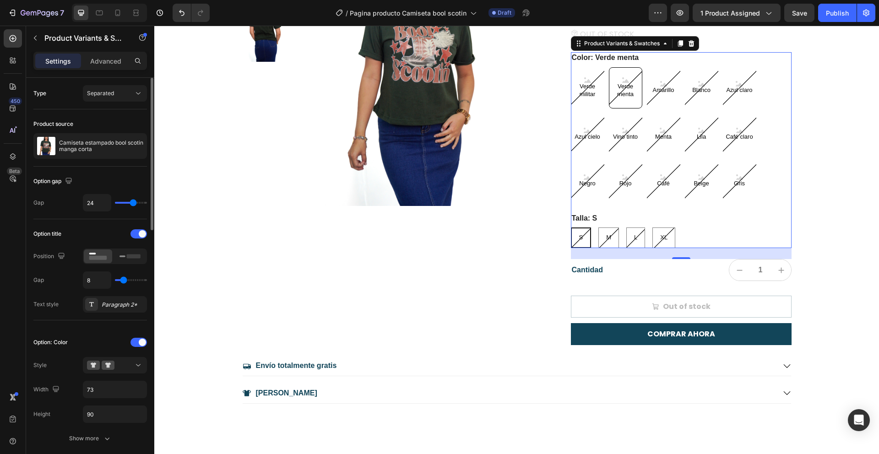
type input "7"
type input "6"
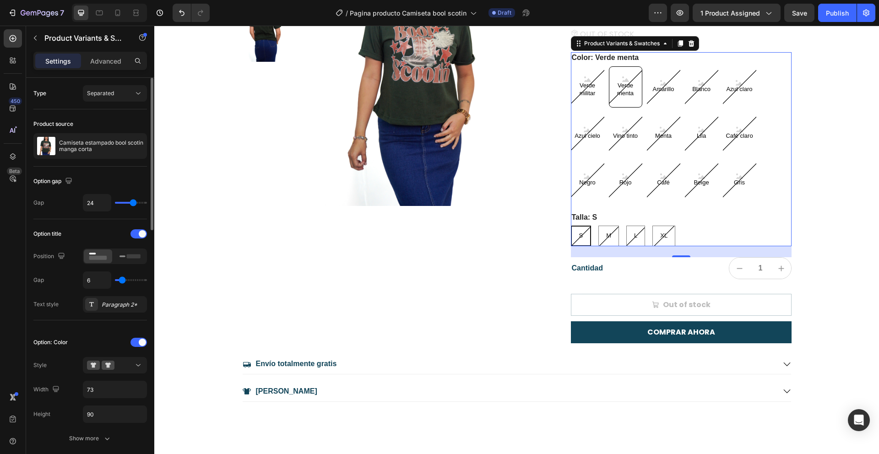
type input "5"
type input "4"
type input "3"
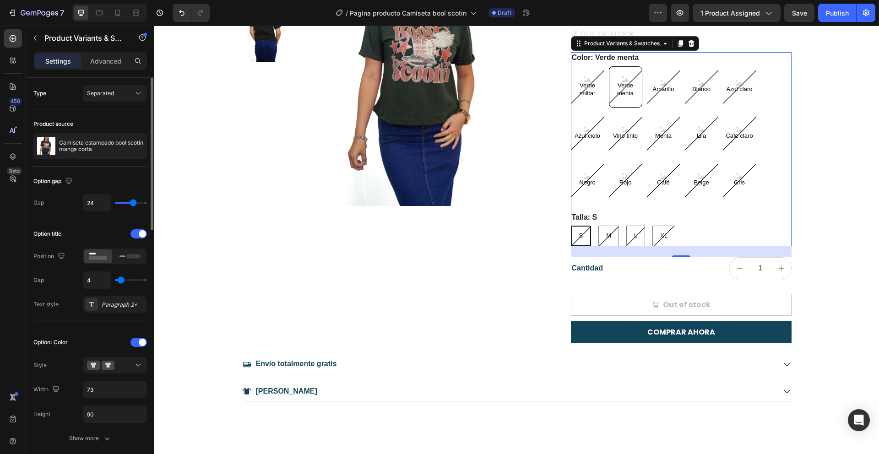
type input "3"
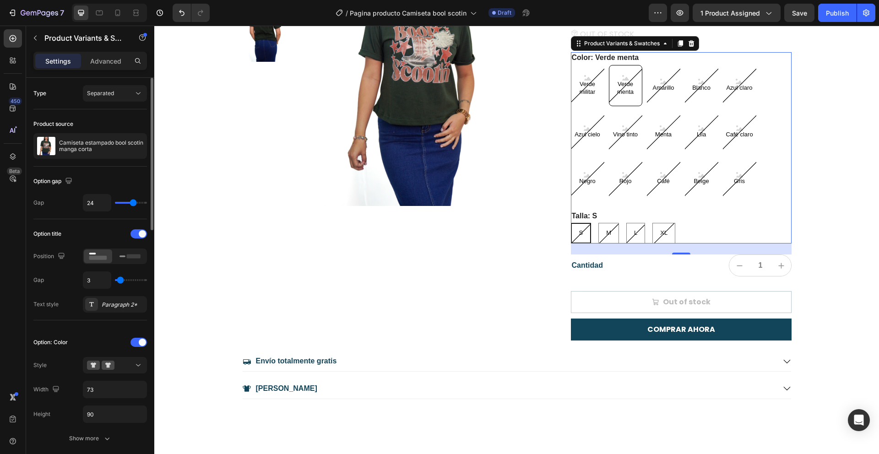
type input "2"
type input "1"
type input "0"
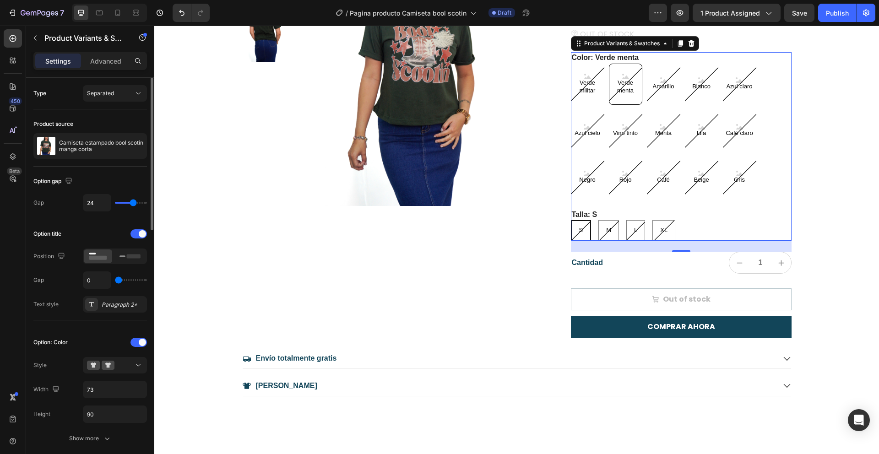
drag, startPoint x: 126, startPoint y: 279, endPoint x: 112, endPoint y: 314, distance: 37.2
type input "0"
click at [116, 279] on input "range" at bounding box center [131, 280] width 32 height 2
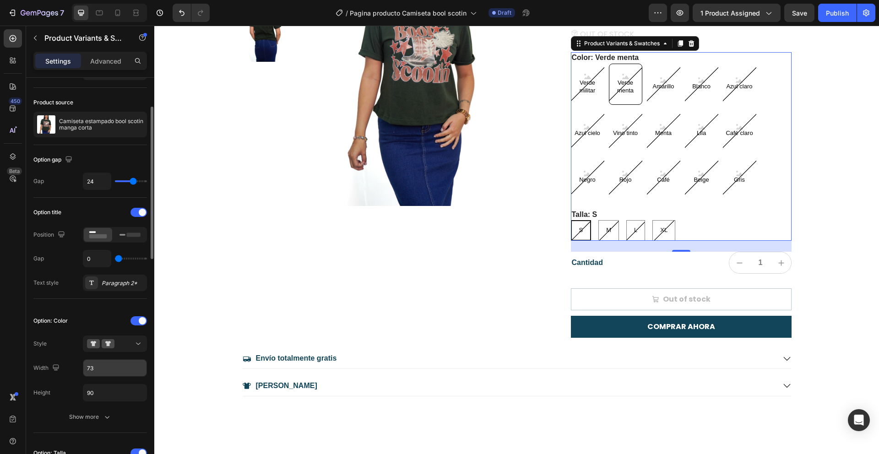
scroll to position [68, 0]
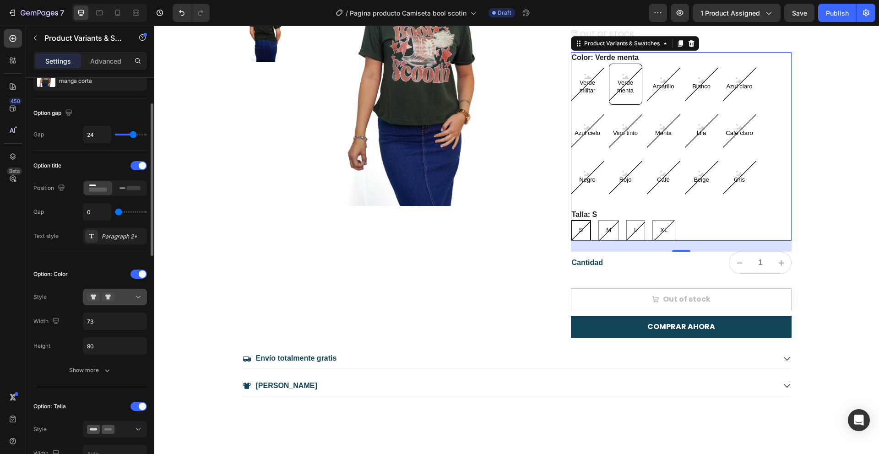
click at [138, 295] on icon at bounding box center [138, 297] width 9 height 9
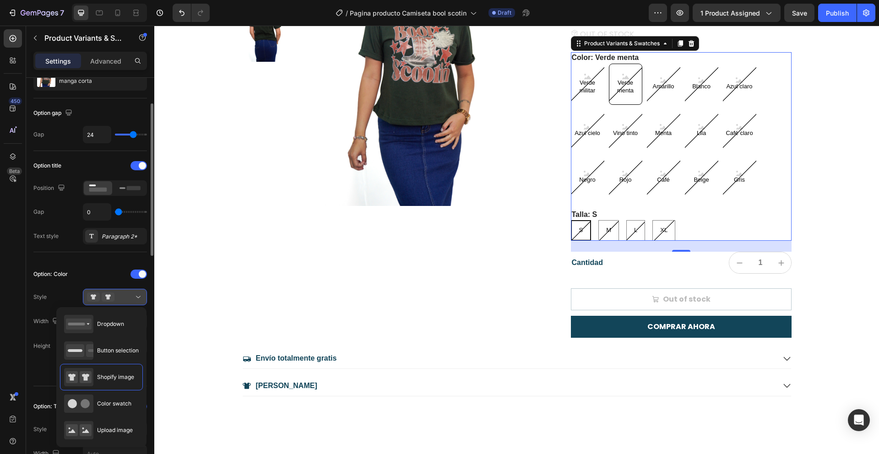
click at [138, 295] on icon at bounding box center [138, 297] width 9 height 9
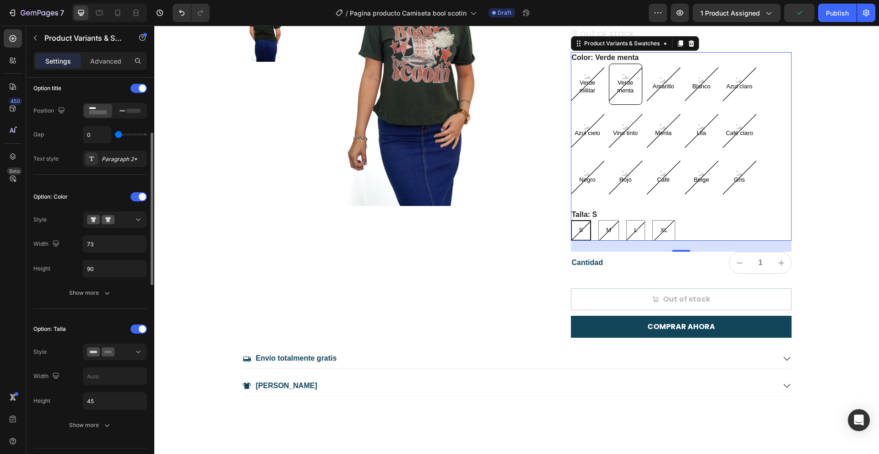
scroll to position [147, 0]
click at [124, 347] on div at bounding box center [115, 350] width 56 height 9
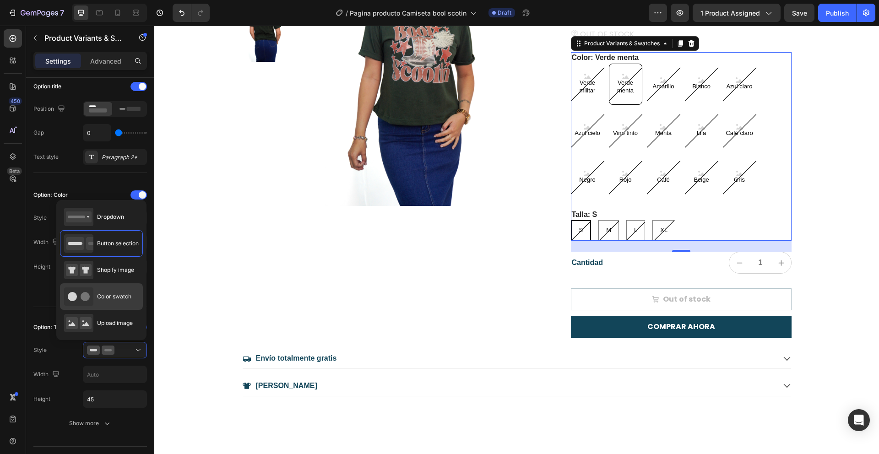
click at [118, 297] on span "Color swatch" at bounding box center [114, 297] width 34 height 8
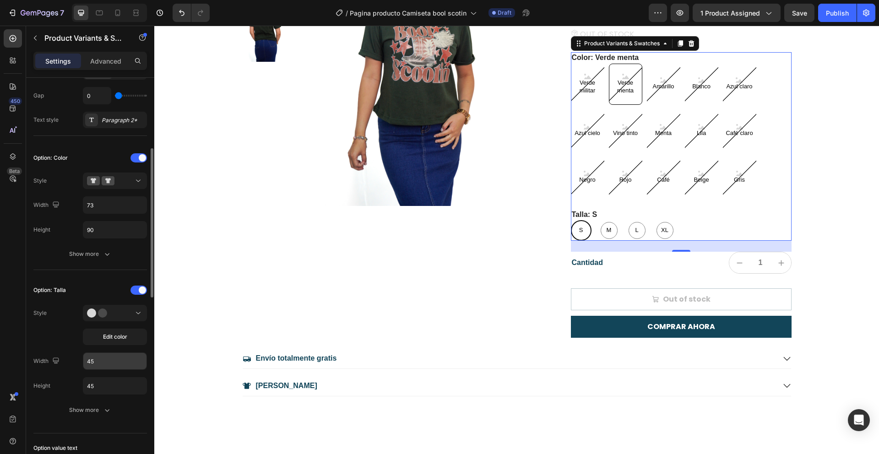
scroll to position [186, 0]
click at [124, 316] on button at bounding box center [115, 311] width 64 height 16
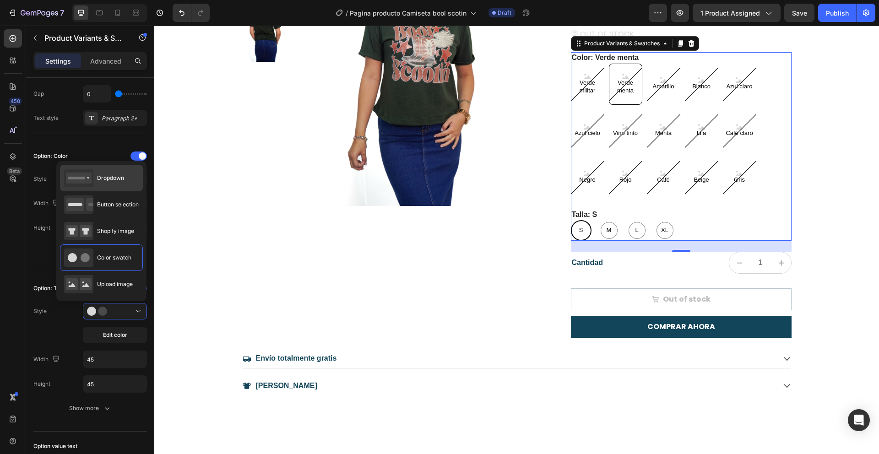
click at [116, 181] on span "Dropdown" at bounding box center [110, 178] width 27 height 8
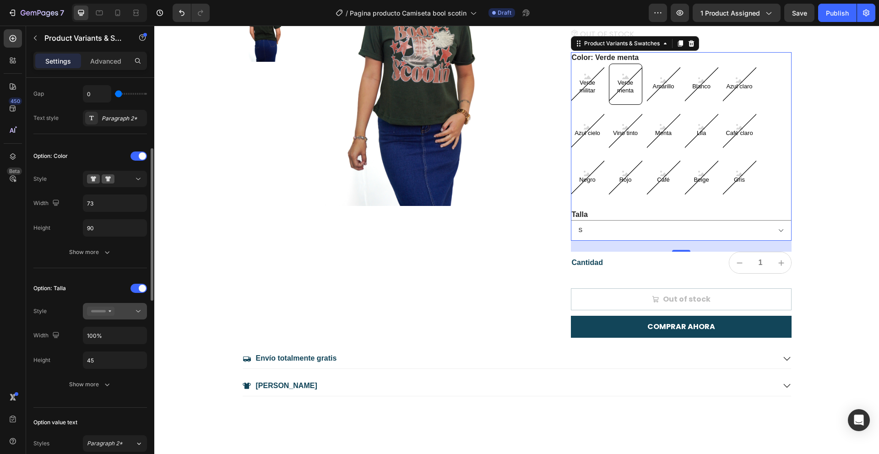
click at [125, 317] on button at bounding box center [115, 311] width 64 height 16
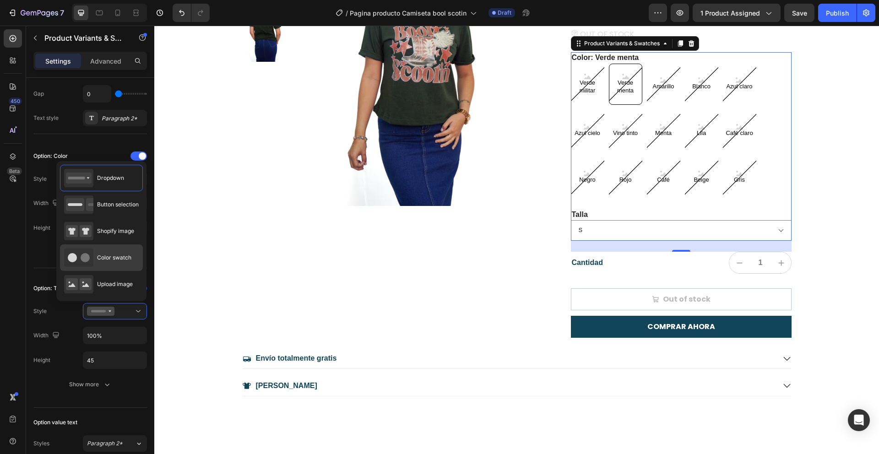
click at [103, 252] on div "Color swatch" at bounding box center [97, 258] width 67 height 18
type input "45"
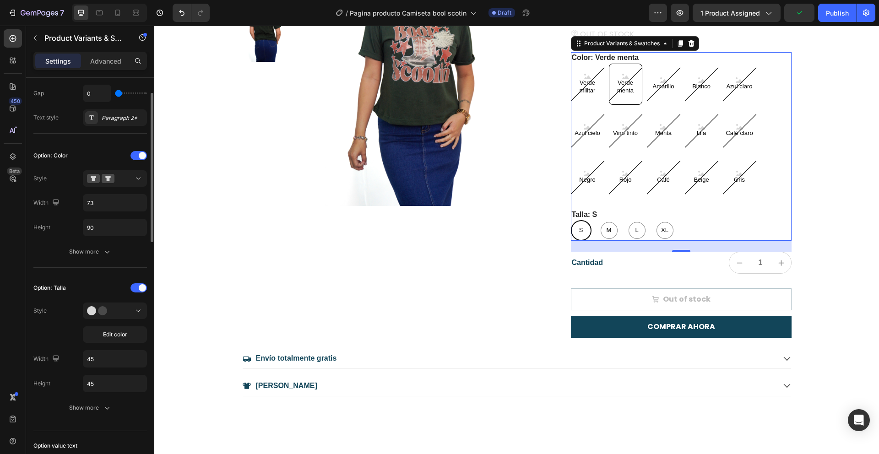
scroll to position [95, 0]
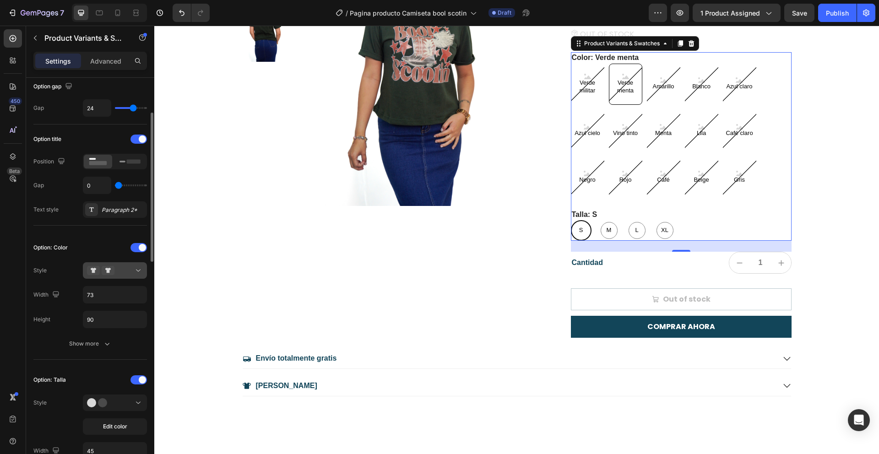
click at [127, 270] on div at bounding box center [115, 270] width 56 height 9
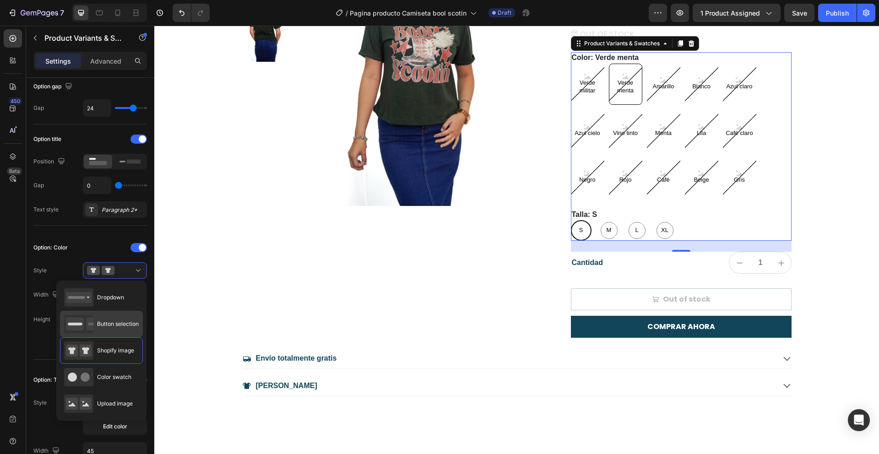
click at [120, 319] on div "Button selection" at bounding box center [101, 324] width 75 height 18
type input "45"
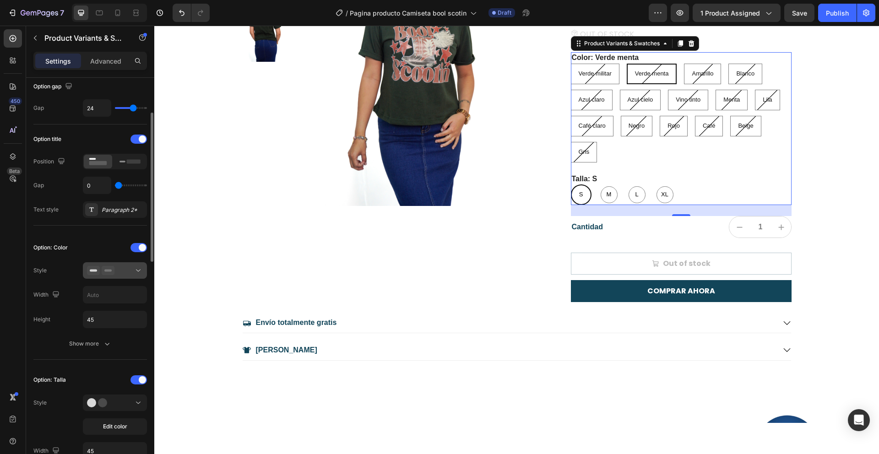
click at [129, 270] on div at bounding box center [115, 270] width 56 height 9
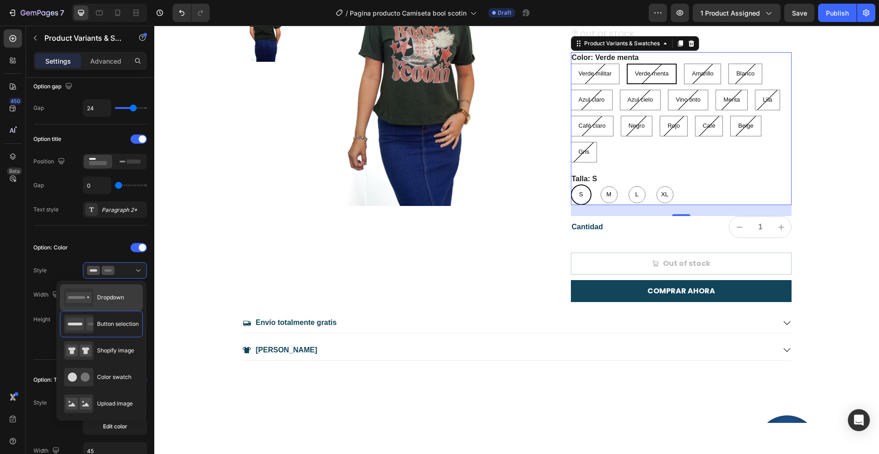
click at [121, 299] on span "Dropdown" at bounding box center [110, 298] width 27 height 8
type input "100%"
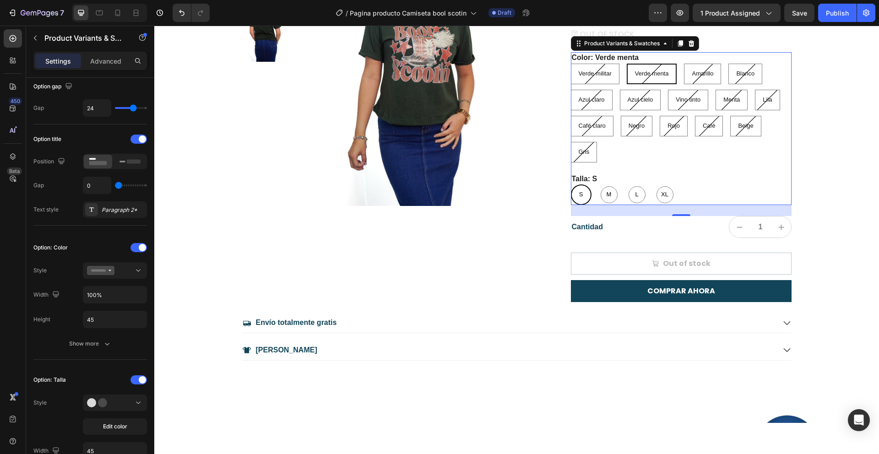
select select "Verde menta"
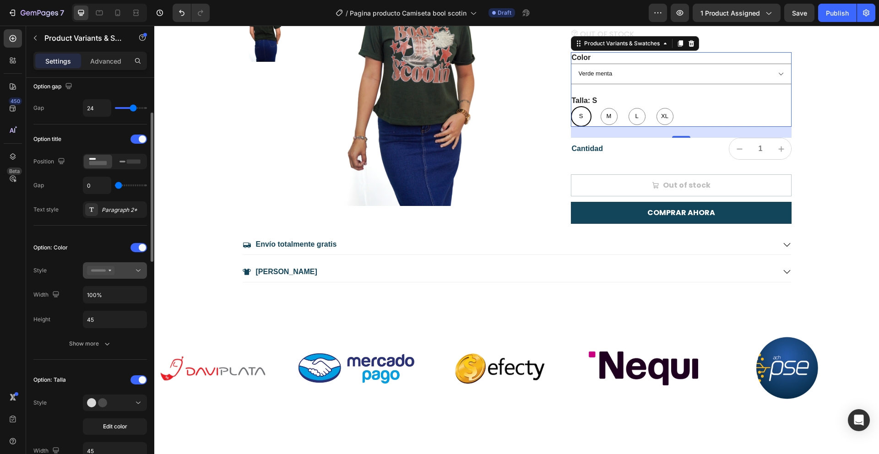
click at [136, 270] on icon at bounding box center [138, 270] width 9 height 9
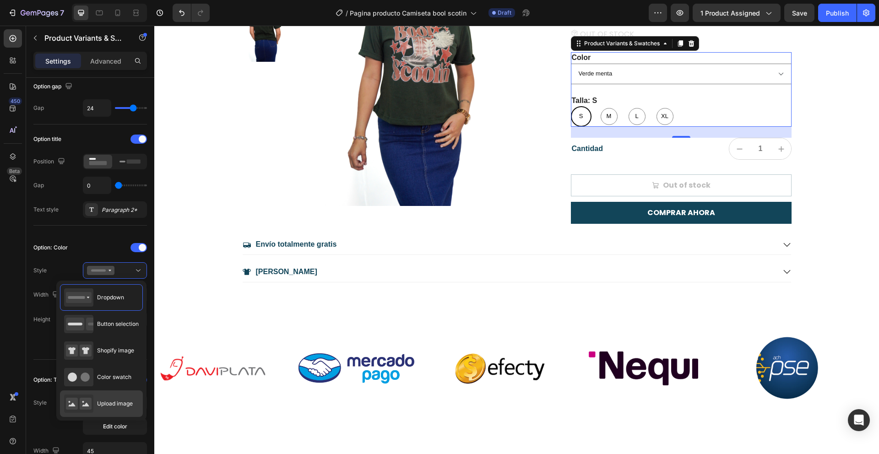
click at [113, 405] on span "Upload image" at bounding box center [115, 404] width 36 height 8
type input "64"
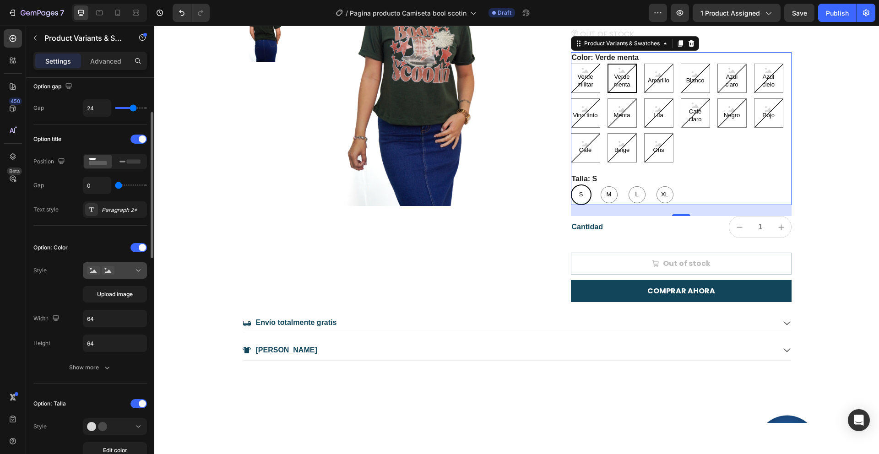
click at [134, 262] on button at bounding box center [115, 270] width 64 height 16
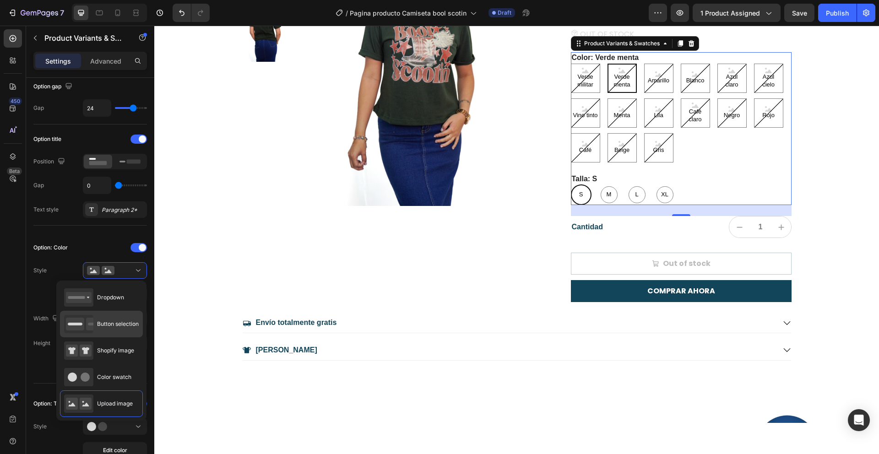
click at [115, 325] on span "Button selection" at bounding box center [118, 324] width 42 height 8
type input "45"
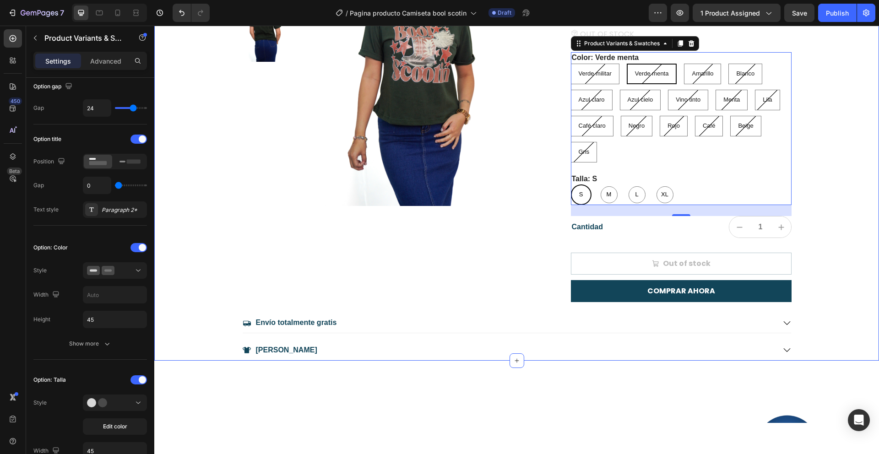
click at [357, 284] on div "Product Images" at bounding box center [392, 106] width 300 height 391
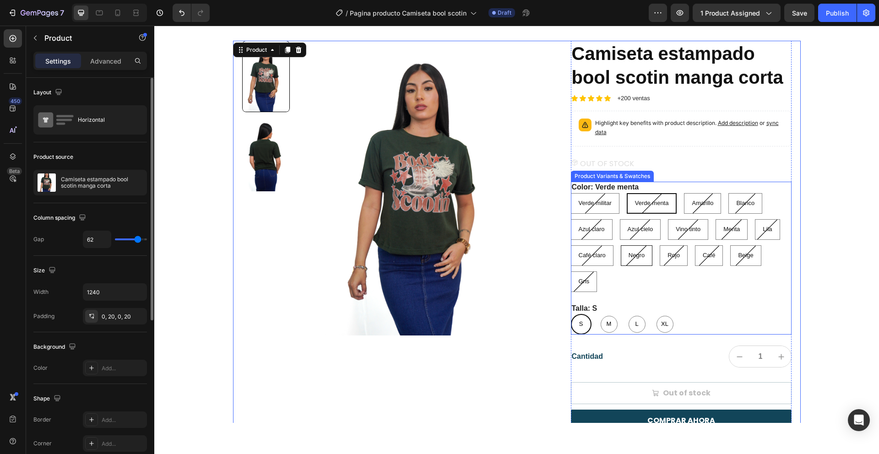
scroll to position [30, 0]
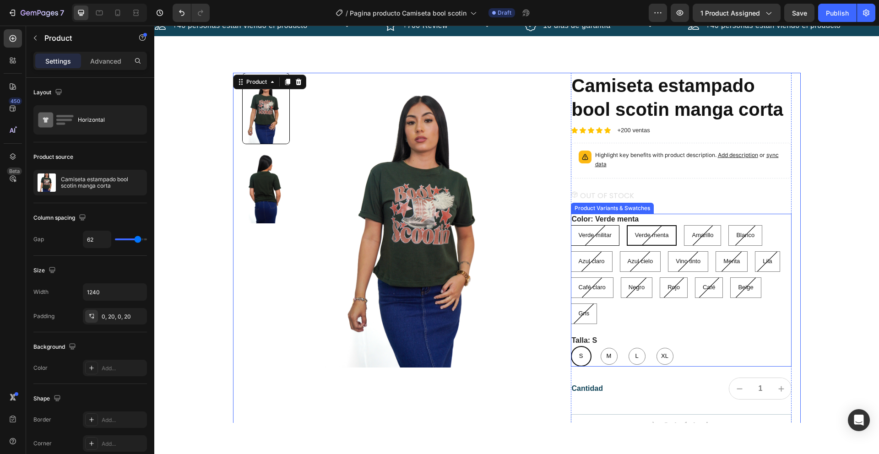
click at [587, 239] on militar "Verde militar" at bounding box center [595, 235] width 49 height 21
click at [571, 225] on input "Verde militar Verde militar Verde militar" at bounding box center [571, 225] width 0 height 0
radio input "true"
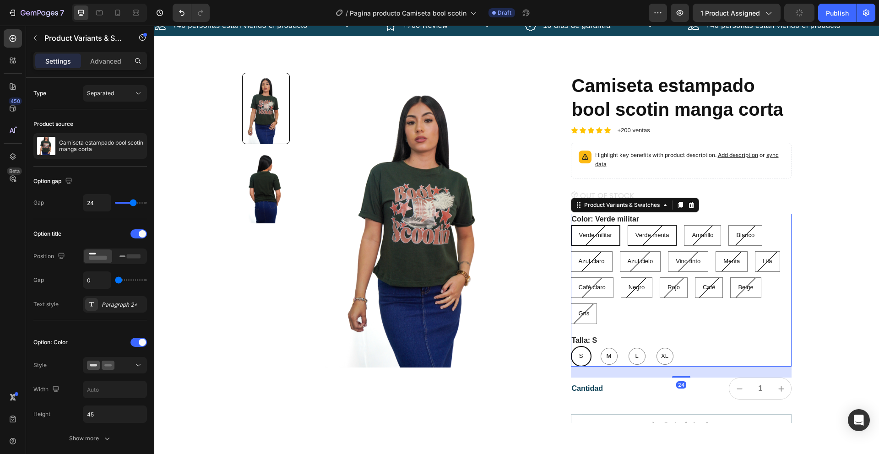
click at [652, 237] on span "Verde menta" at bounding box center [653, 235] width 34 height 7
click at [628, 225] on input "Verde menta Verde menta Verde menta" at bounding box center [628, 225] width 0 height 0
radio input "true"
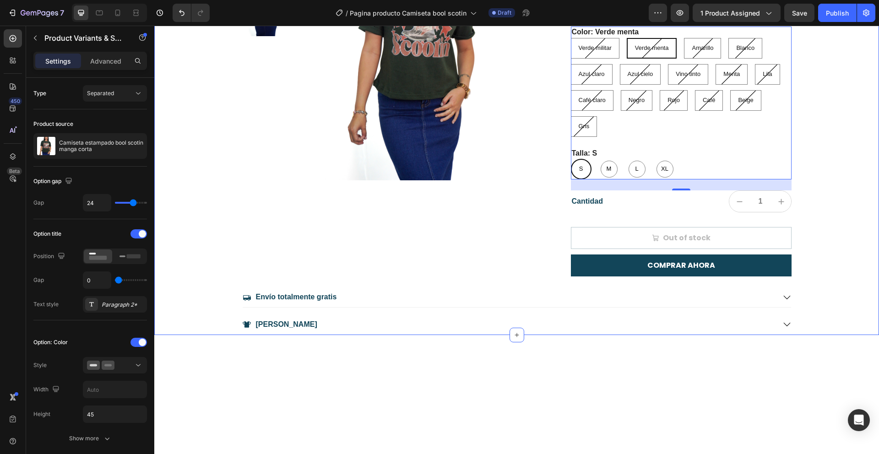
scroll to position [0, 0]
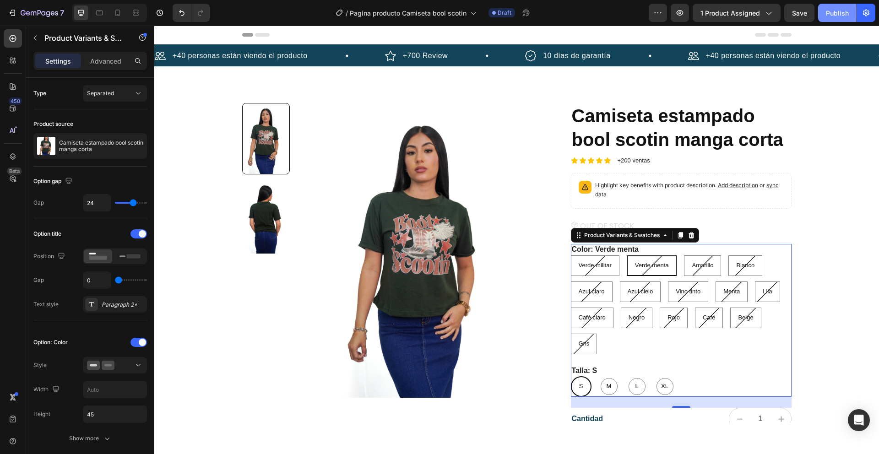
click at [829, 11] on div "Publish" at bounding box center [837, 13] width 23 height 10
click at [116, 16] on icon at bounding box center [117, 13] width 5 height 6
type input "21"
type input "12"
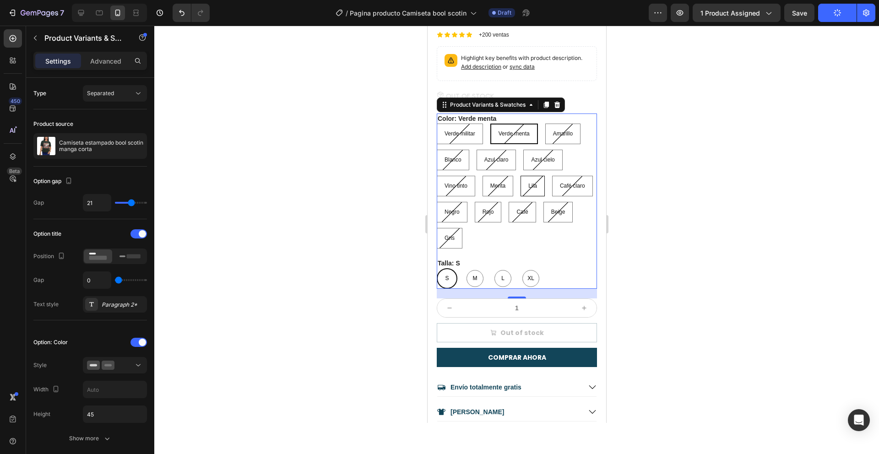
scroll to position [242, 0]
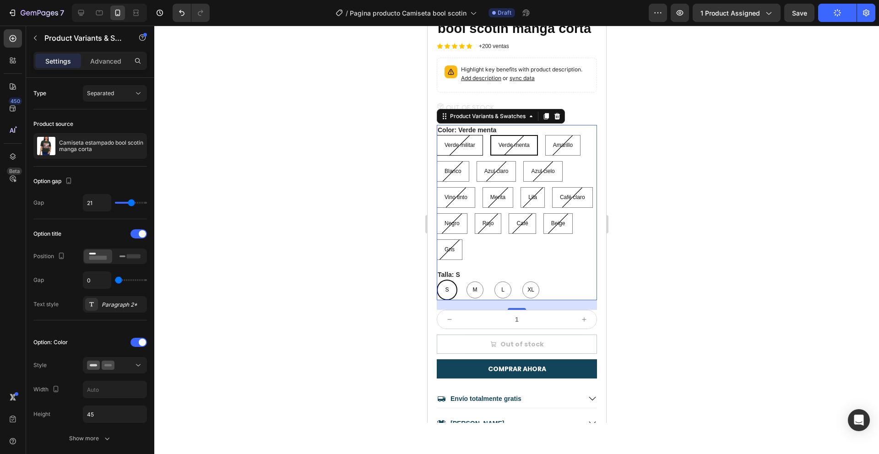
click at [467, 148] on span "Verde militar" at bounding box center [459, 145] width 31 height 6
click at [437, 135] on input "Verde militar Verde militar Verde militar" at bounding box center [436, 135] width 0 height 0
radio input "true"
click at [525, 148] on span "Verde menta" at bounding box center [514, 145] width 31 height 6
click at [491, 135] on input "Verde menta Verde menta Verde menta" at bounding box center [491, 135] width 0 height 0
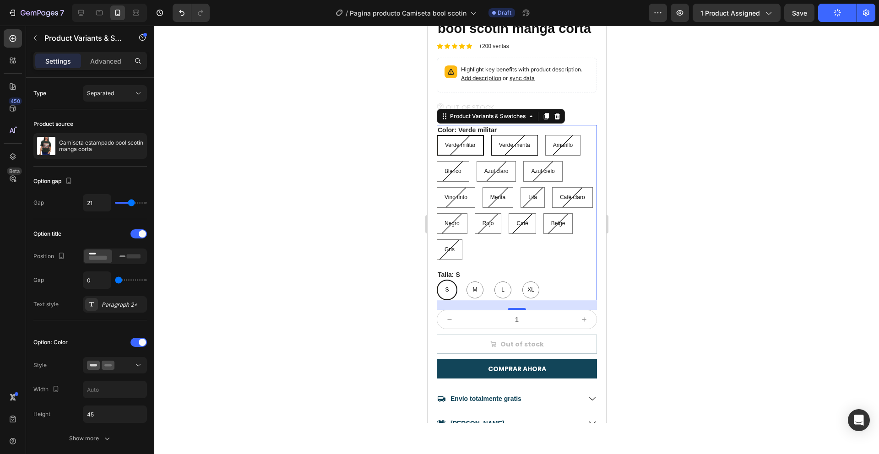
radio input "true"
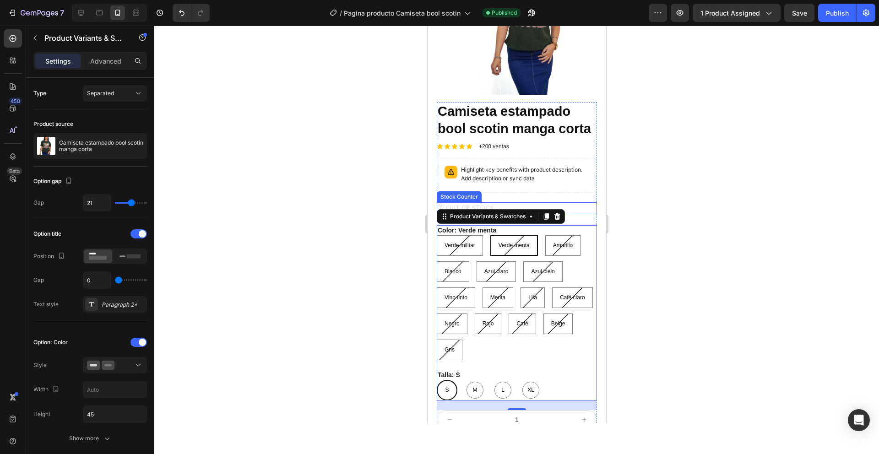
scroll to position [155, 0]
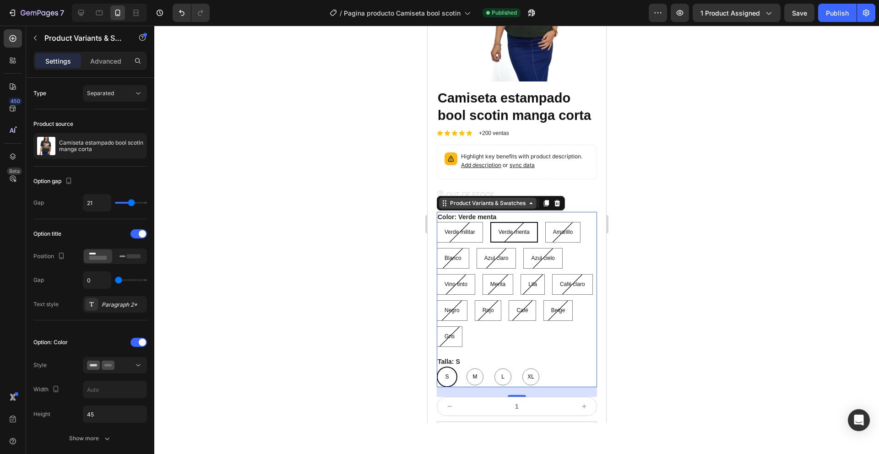
click at [522, 208] on div "Product Variants & Swatches" at bounding box center [487, 203] width 79 height 8
click at [579, 279] on div "Verde militar Verde militar Verde militar Verde menta Verde menta Verde menta A…" at bounding box center [517, 284] width 160 height 125
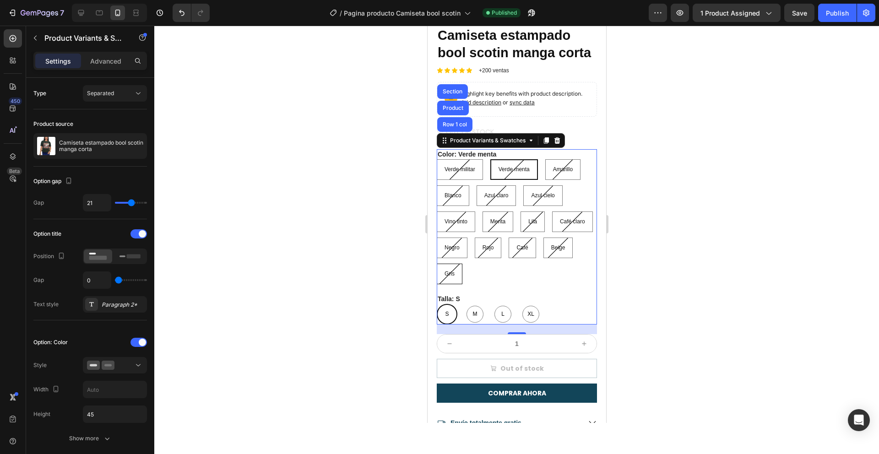
scroll to position [226, 0]
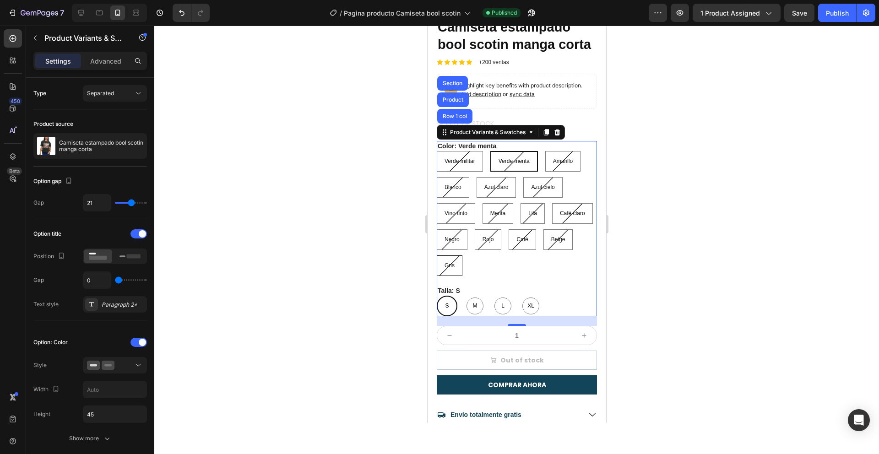
click at [462, 273] on div "Gris" at bounding box center [449, 266] width 25 height 15
click at [437, 256] on input "Gris Gris Gris" at bounding box center [436, 255] width 0 height 0
radio input "true"
